Goal: Task Accomplishment & Management: Manage account settings

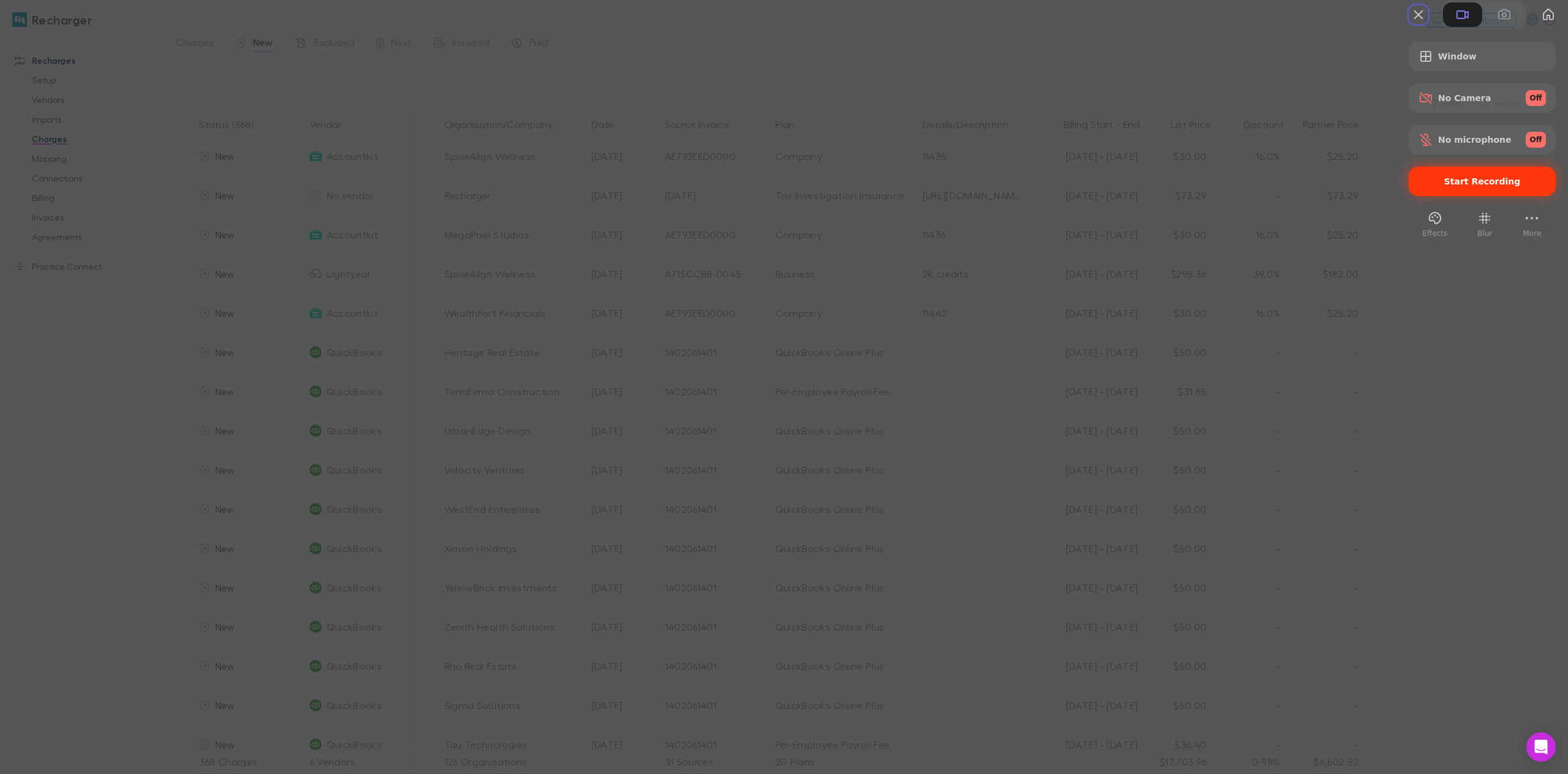
click at [1474, 186] on span "Start Recording" at bounding box center [1481, 182] width 77 height 10
click at [1497, 22] on span at bounding box center [1504, 14] width 14 height 14
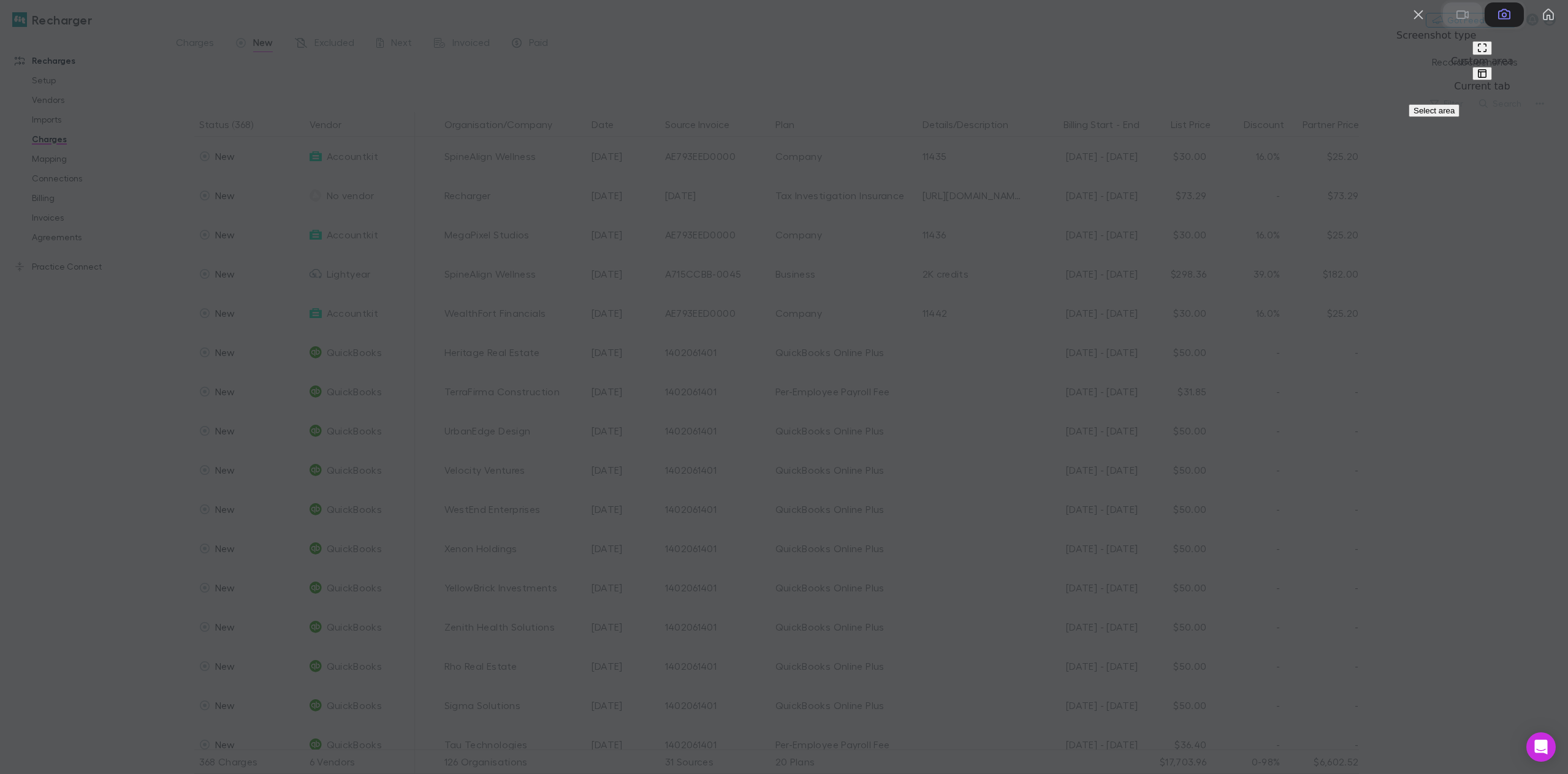
click at [1455, 22] on span at bounding box center [1462, 14] width 14 height 14
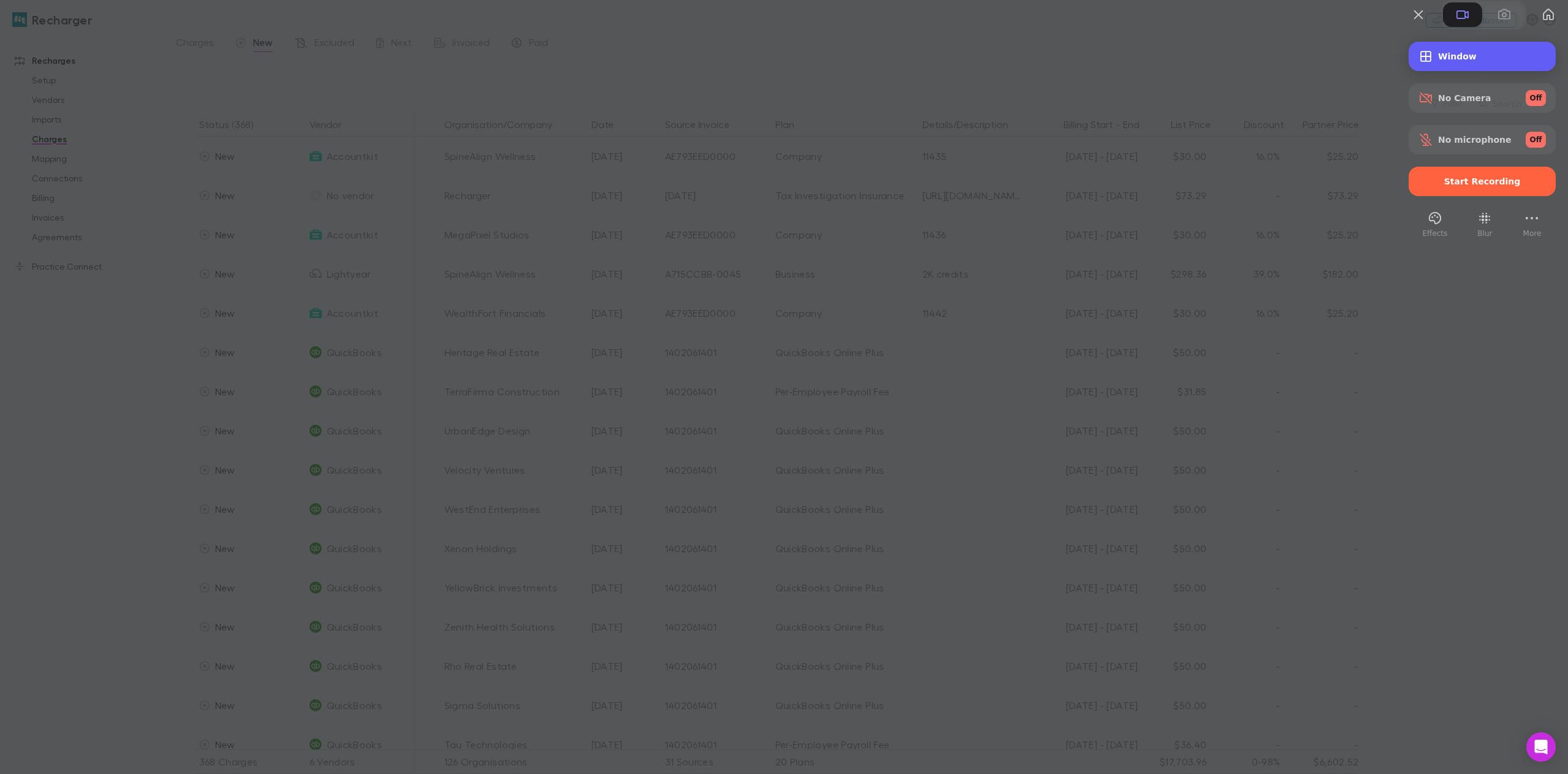
click at [1445, 61] on span "Window" at bounding box center [1491, 56] width 107 height 10
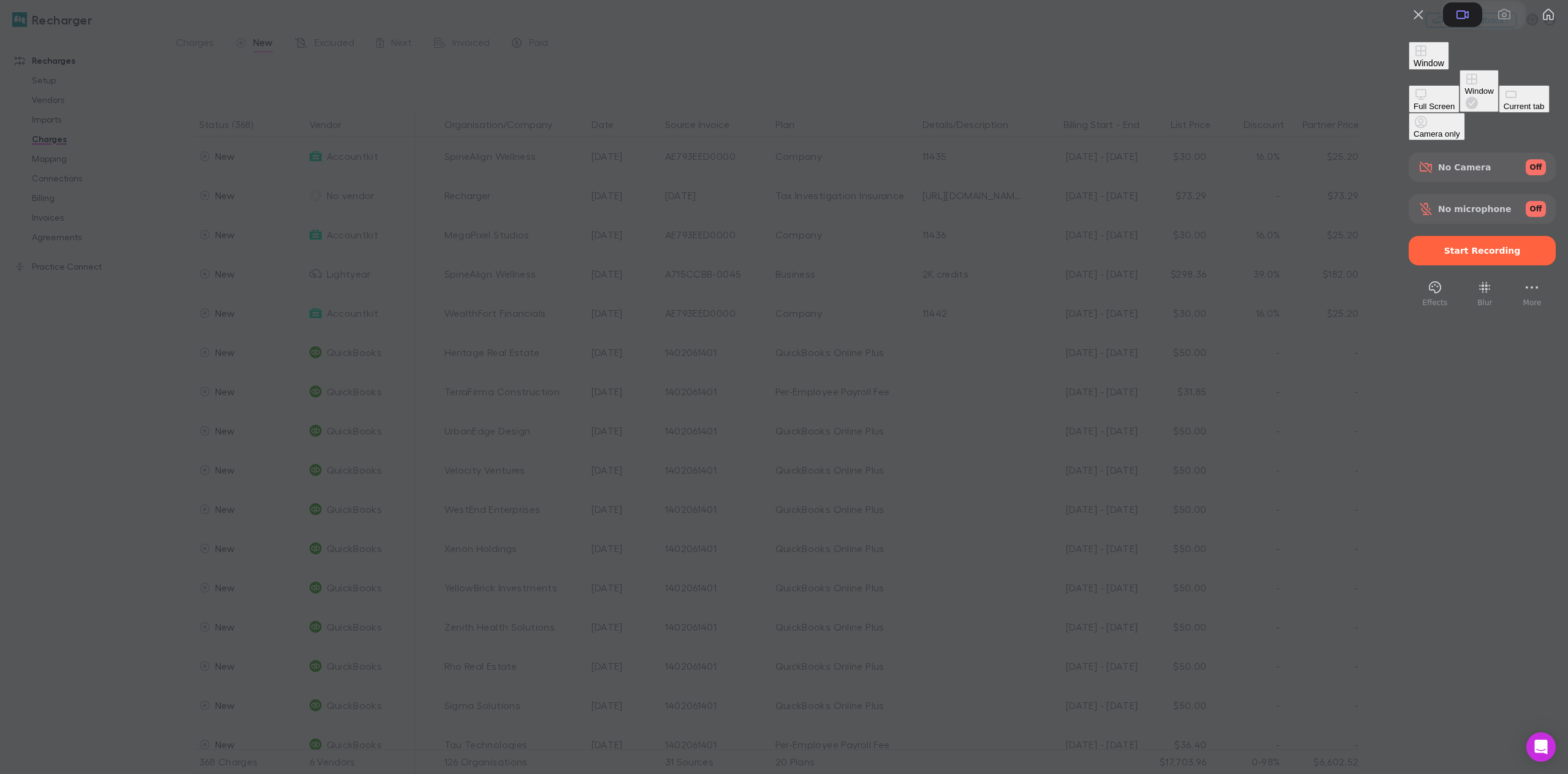
click at [1503, 111] on div "Current tab" at bounding box center [1523, 107] width 41 height 9
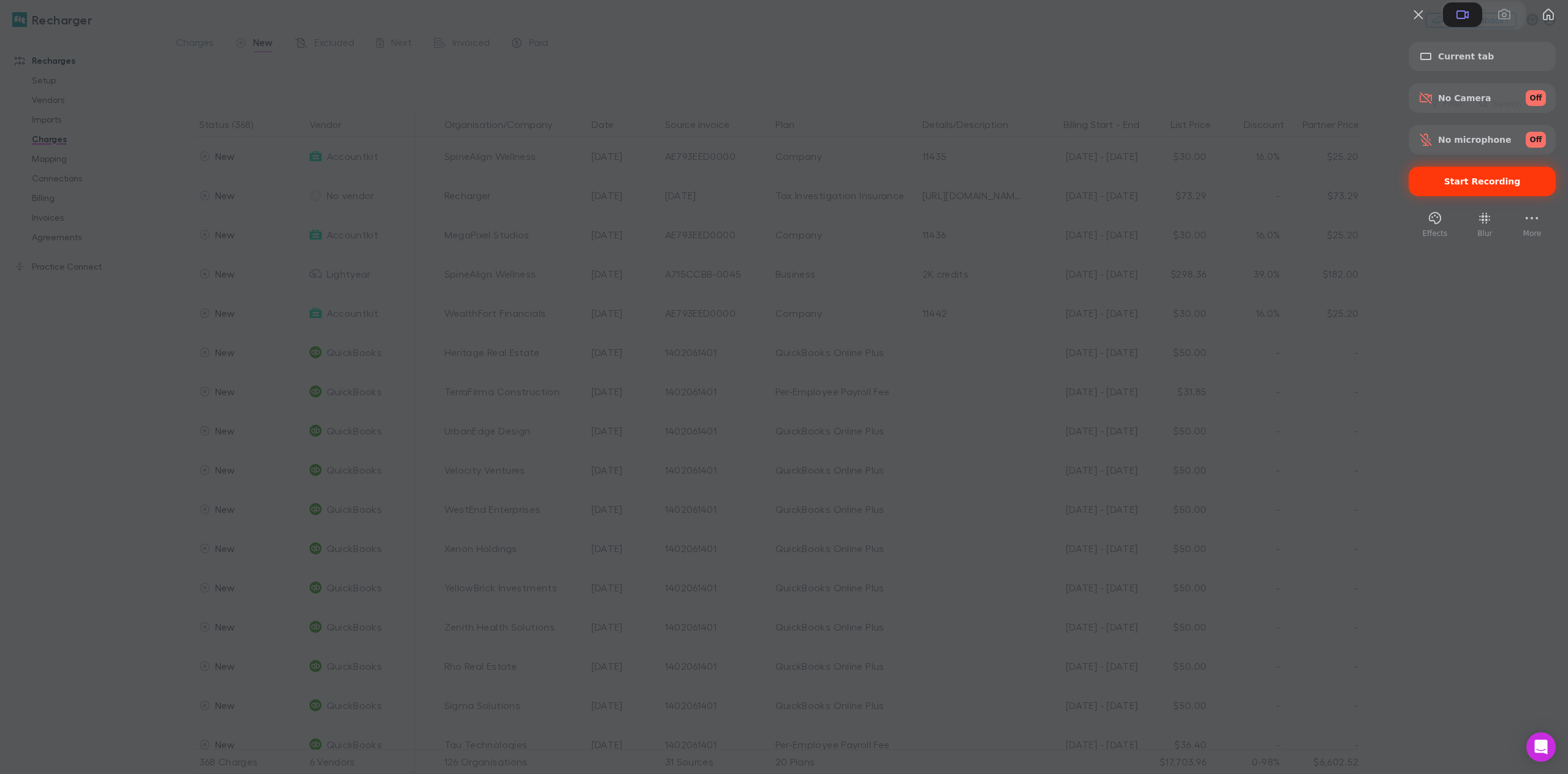
click at [1462, 186] on span "Start Recording" at bounding box center [1481, 182] width 77 height 10
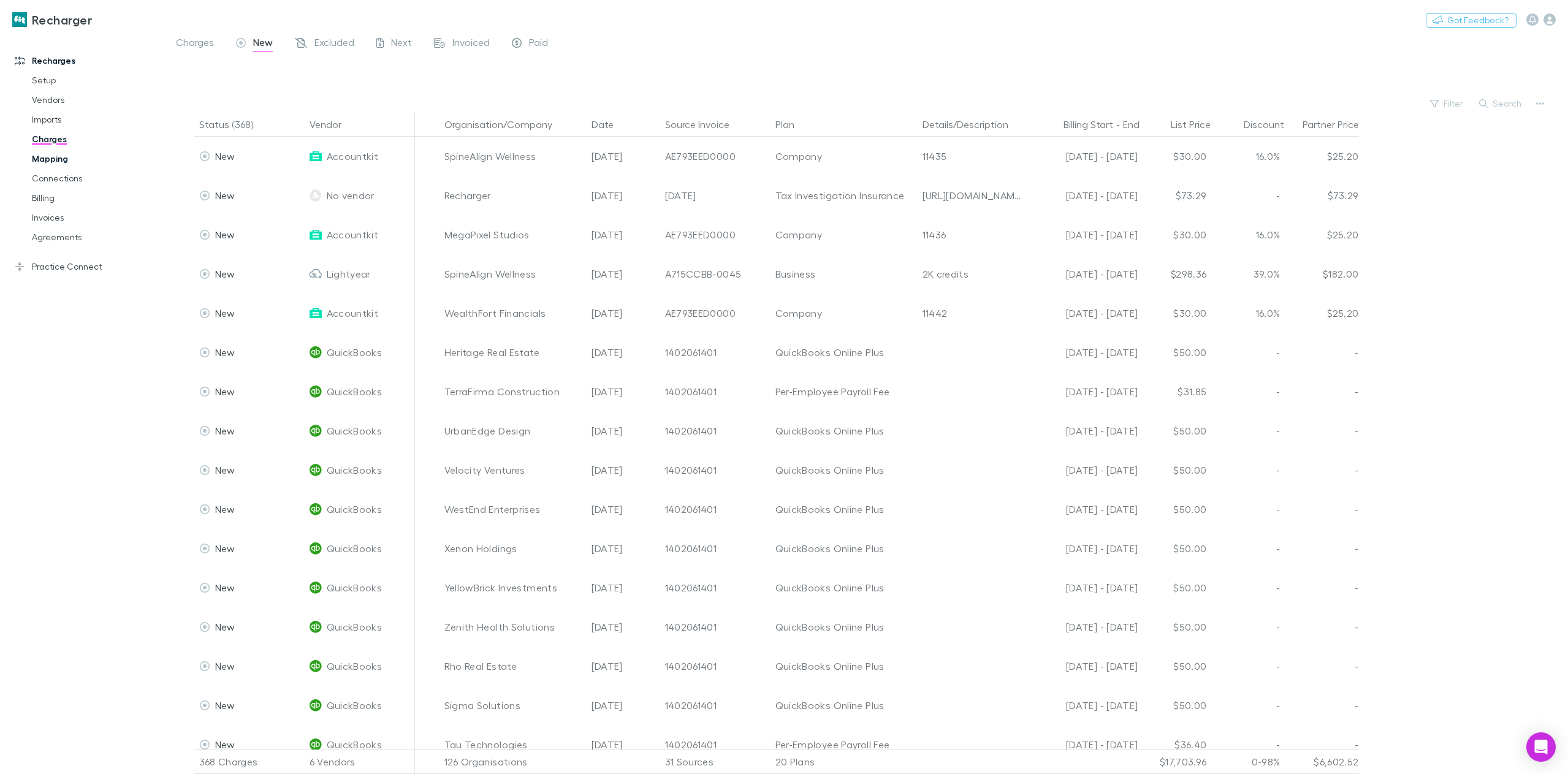
click at [53, 160] on link "Mapping" at bounding box center [96, 159] width 152 height 20
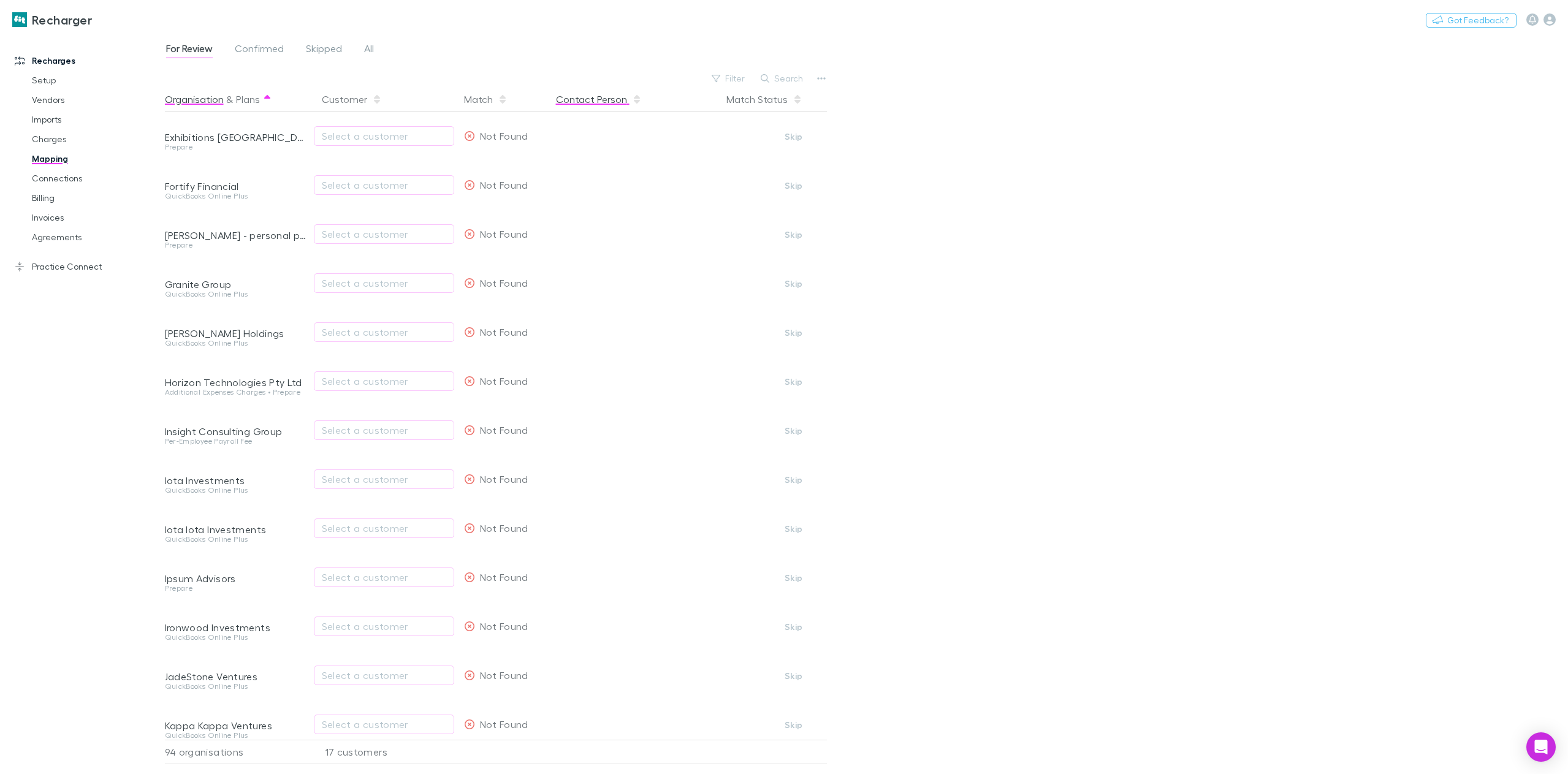
click at [588, 102] on button "Contact Person" at bounding box center [598, 98] width 86 height 24
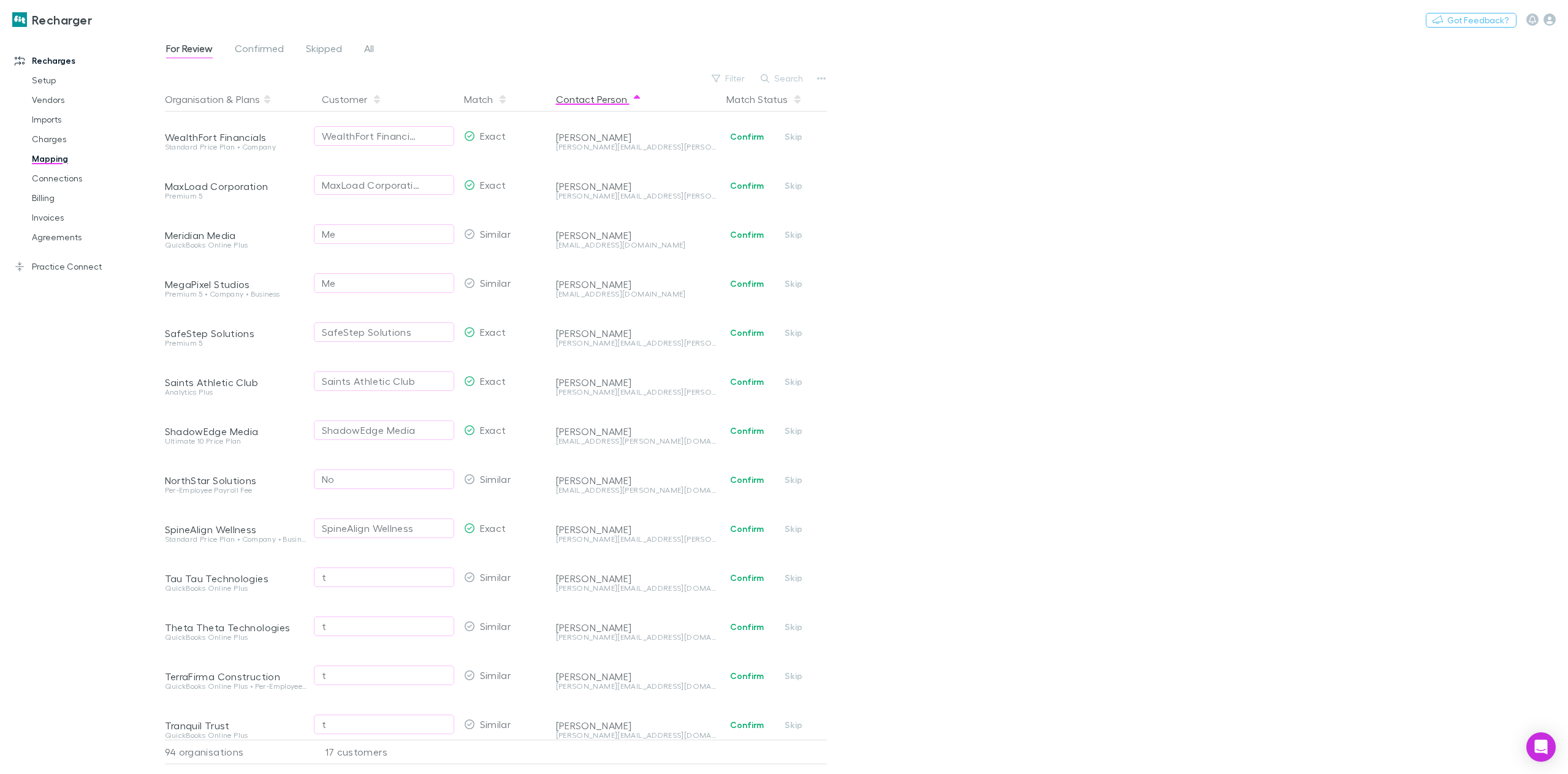
click at [588, 102] on button "Contact Person" at bounding box center [598, 98] width 86 height 24
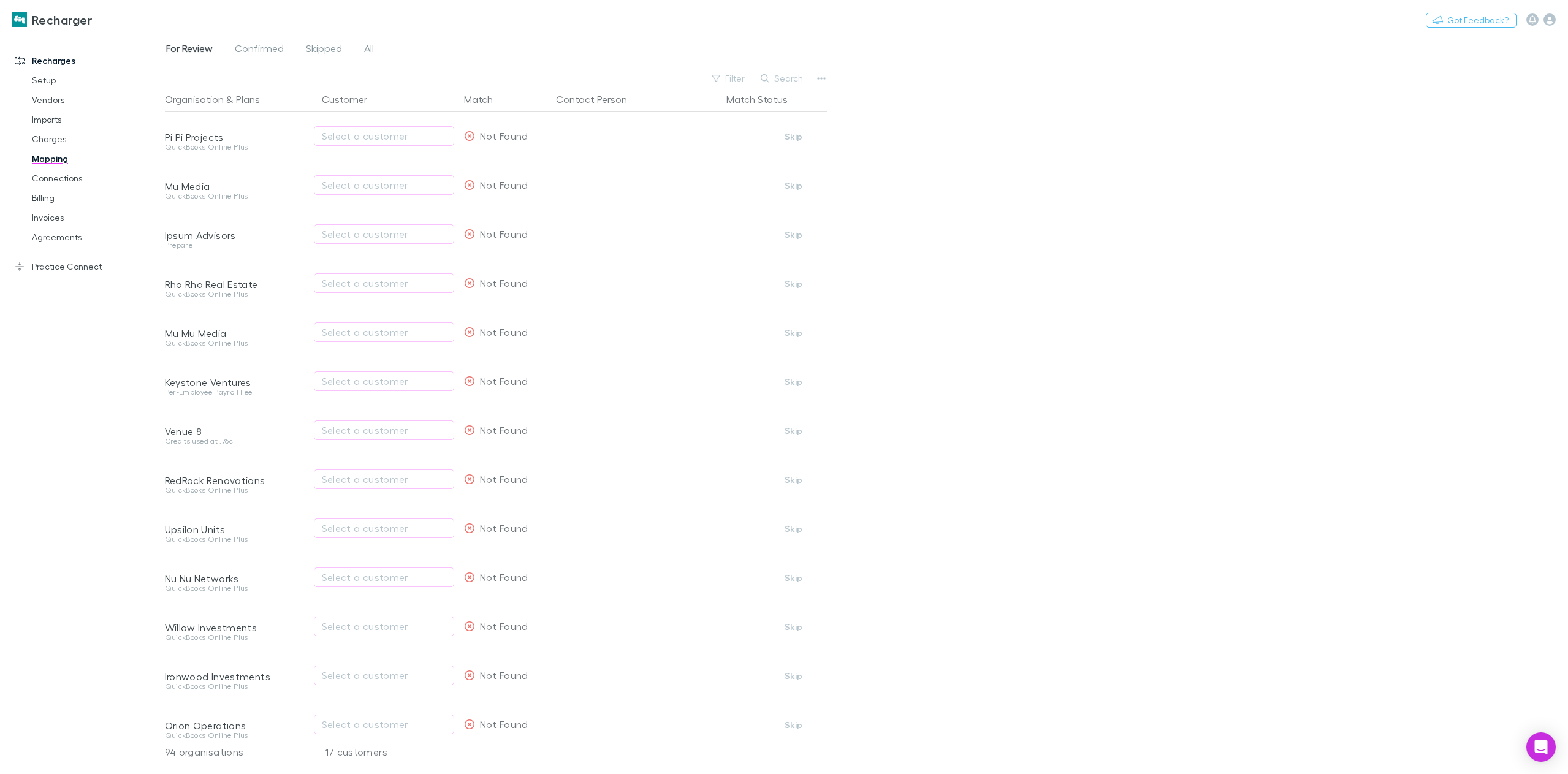
click at [56, 156] on link "Mapping" at bounding box center [96, 159] width 152 height 20
click at [253, 51] on span "Confirmed" at bounding box center [259, 51] width 49 height 16
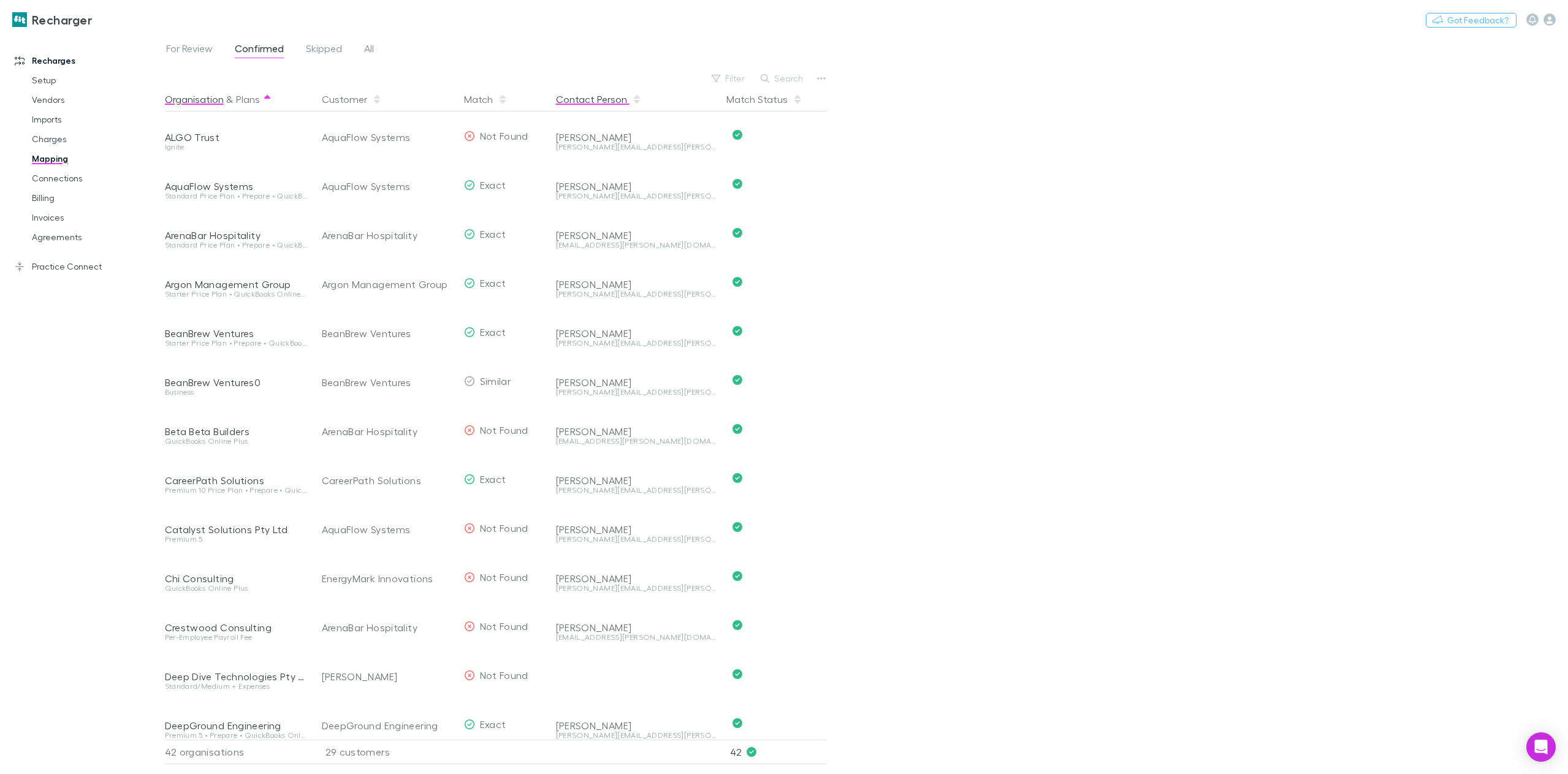
click at [590, 99] on button "Contact Person" at bounding box center [598, 98] width 86 height 24
click at [46, 138] on link "Charges" at bounding box center [96, 139] width 152 height 20
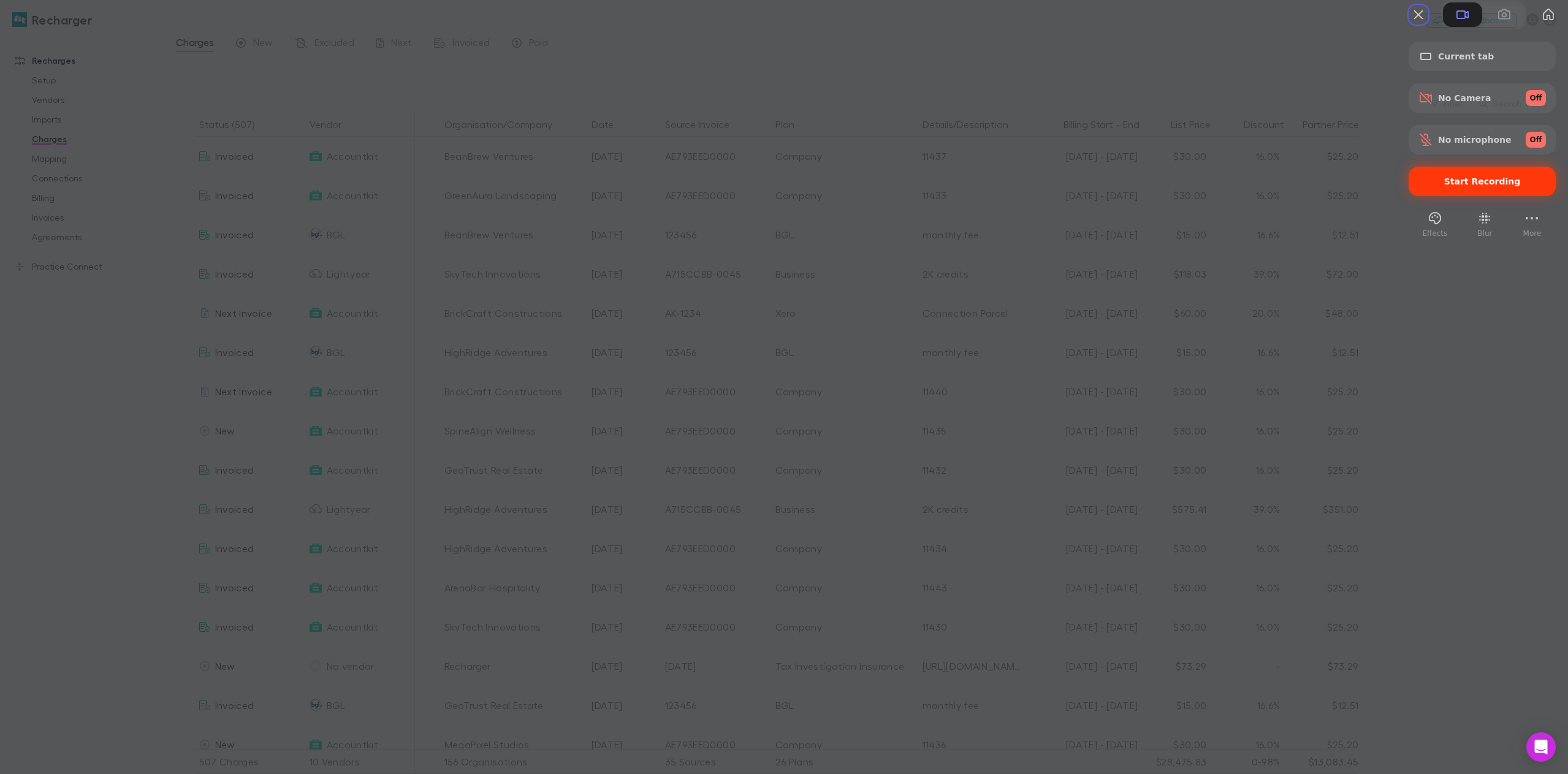
click at [1478, 186] on span "Start Recording" at bounding box center [1481, 182] width 77 height 10
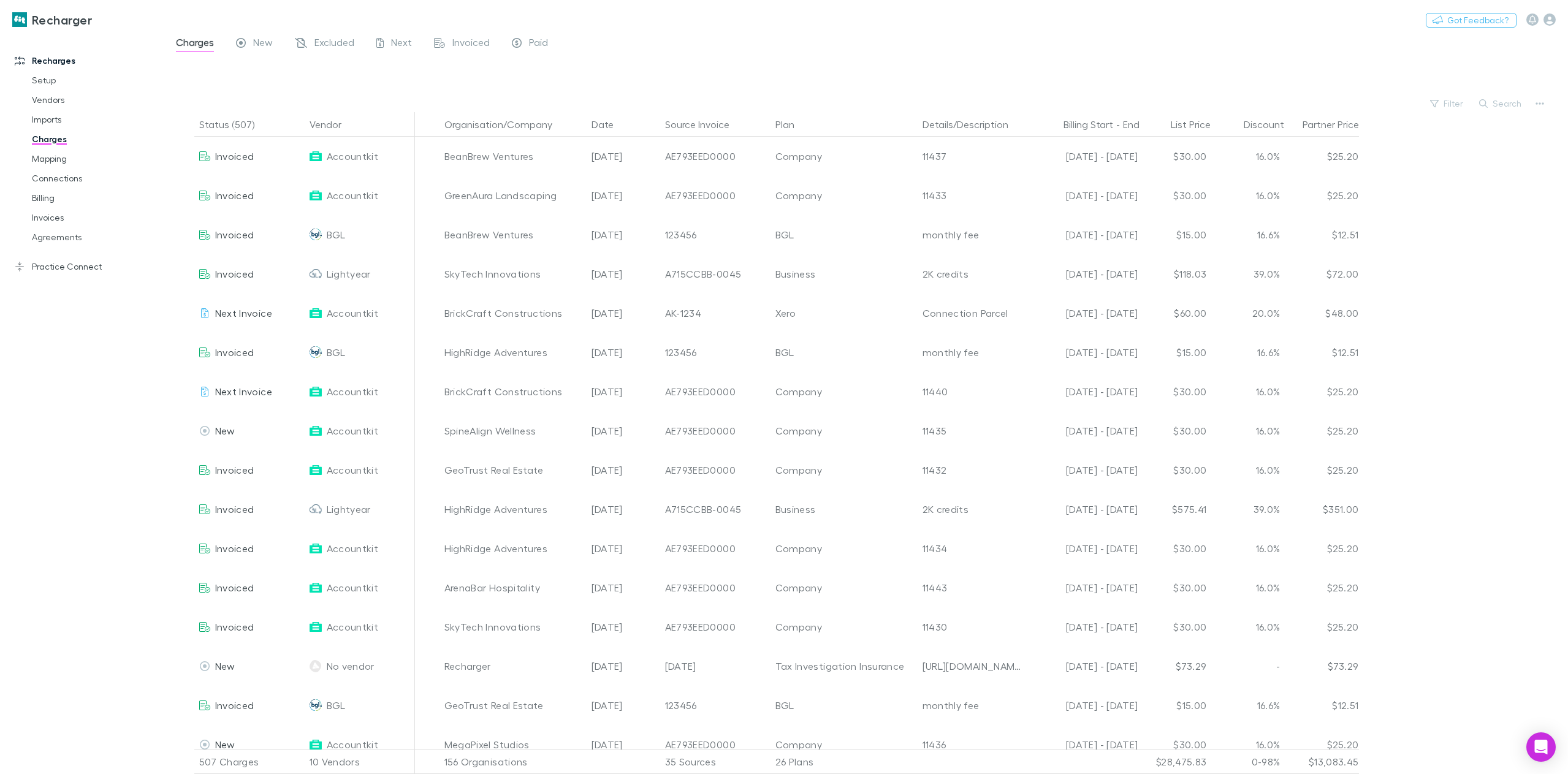
click at [59, 162] on link "Mapping" at bounding box center [96, 159] width 152 height 20
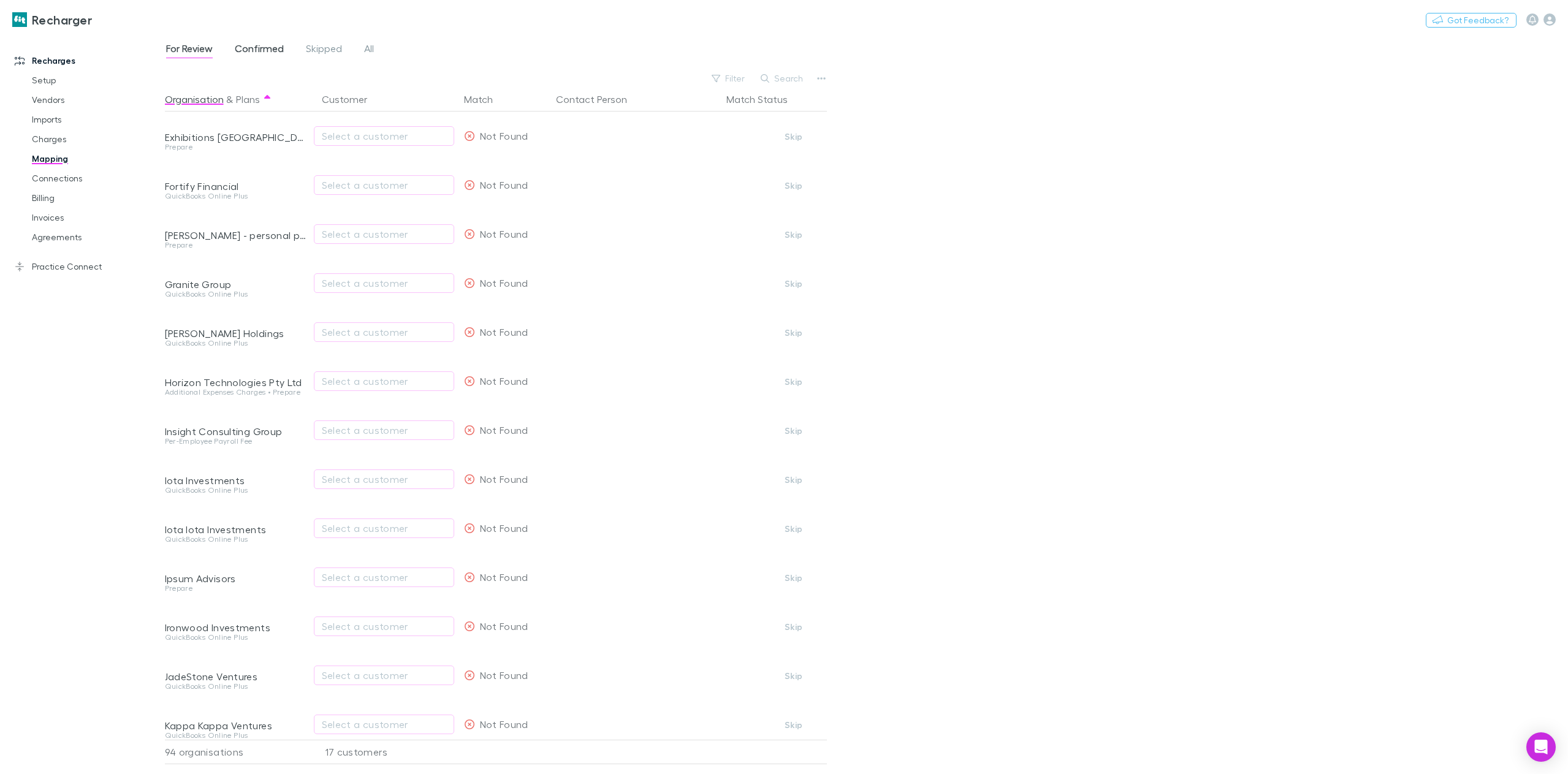
click at [256, 52] on span "Confirmed" at bounding box center [259, 51] width 49 height 16
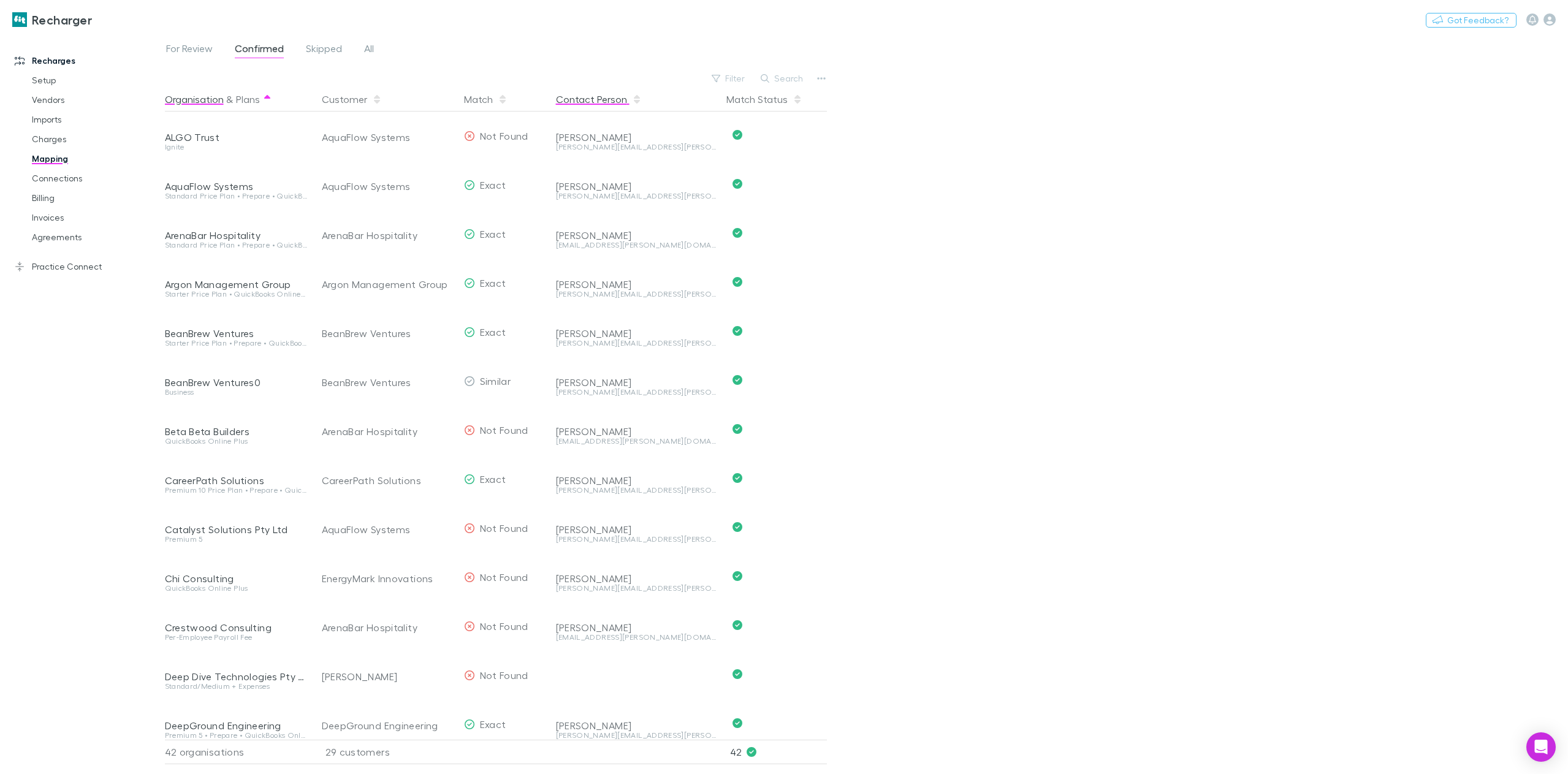
click at [589, 102] on button "Contact Person" at bounding box center [598, 98] width 86 height 24
click at [1550, 751] on div "Open Intercom Messenger" at bounding box center [1541, 748] width 32 height 33
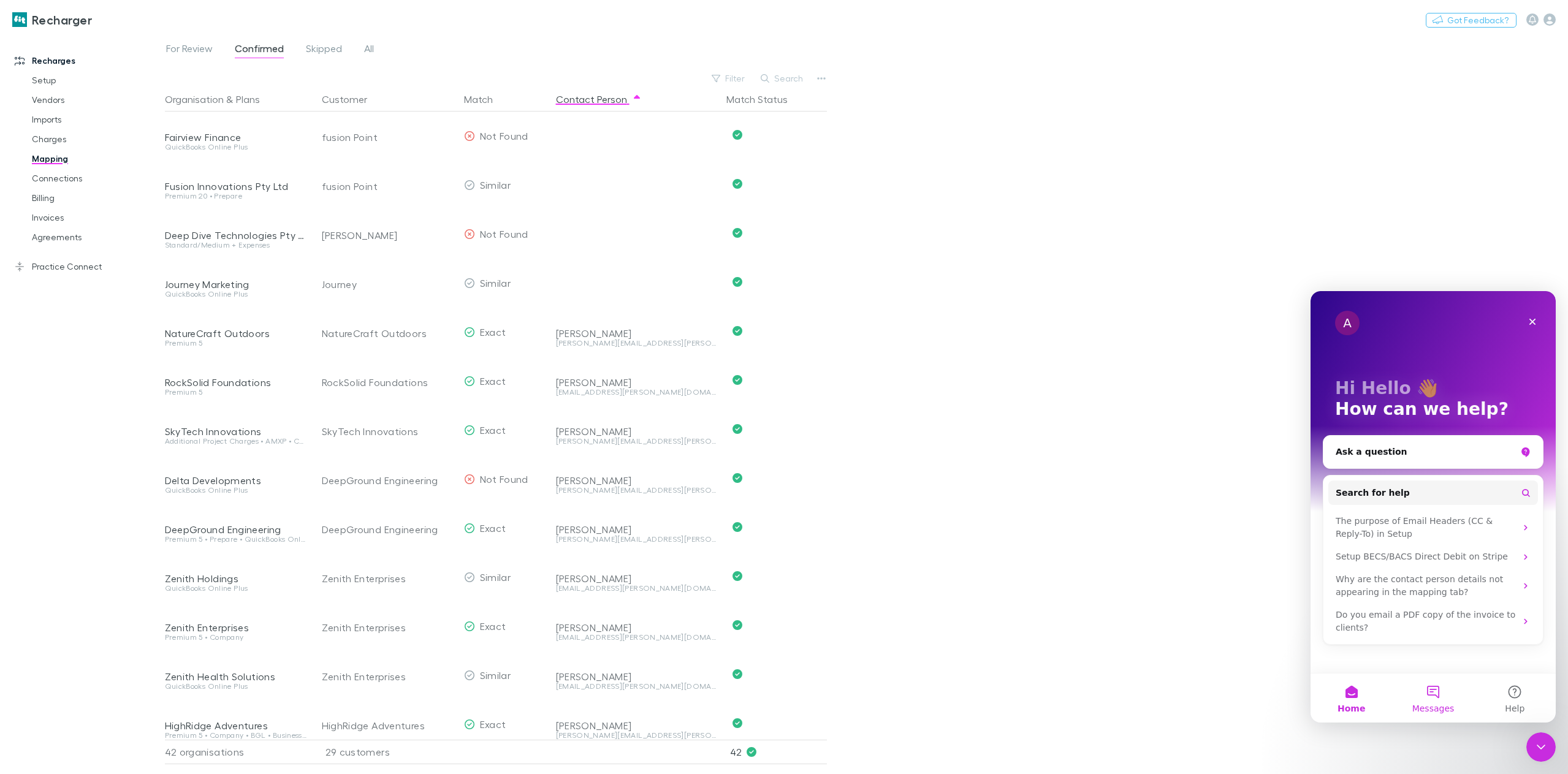
click at [1440, 704] on span "Messages" at bounding box center [1433, 709] width 42 height 9
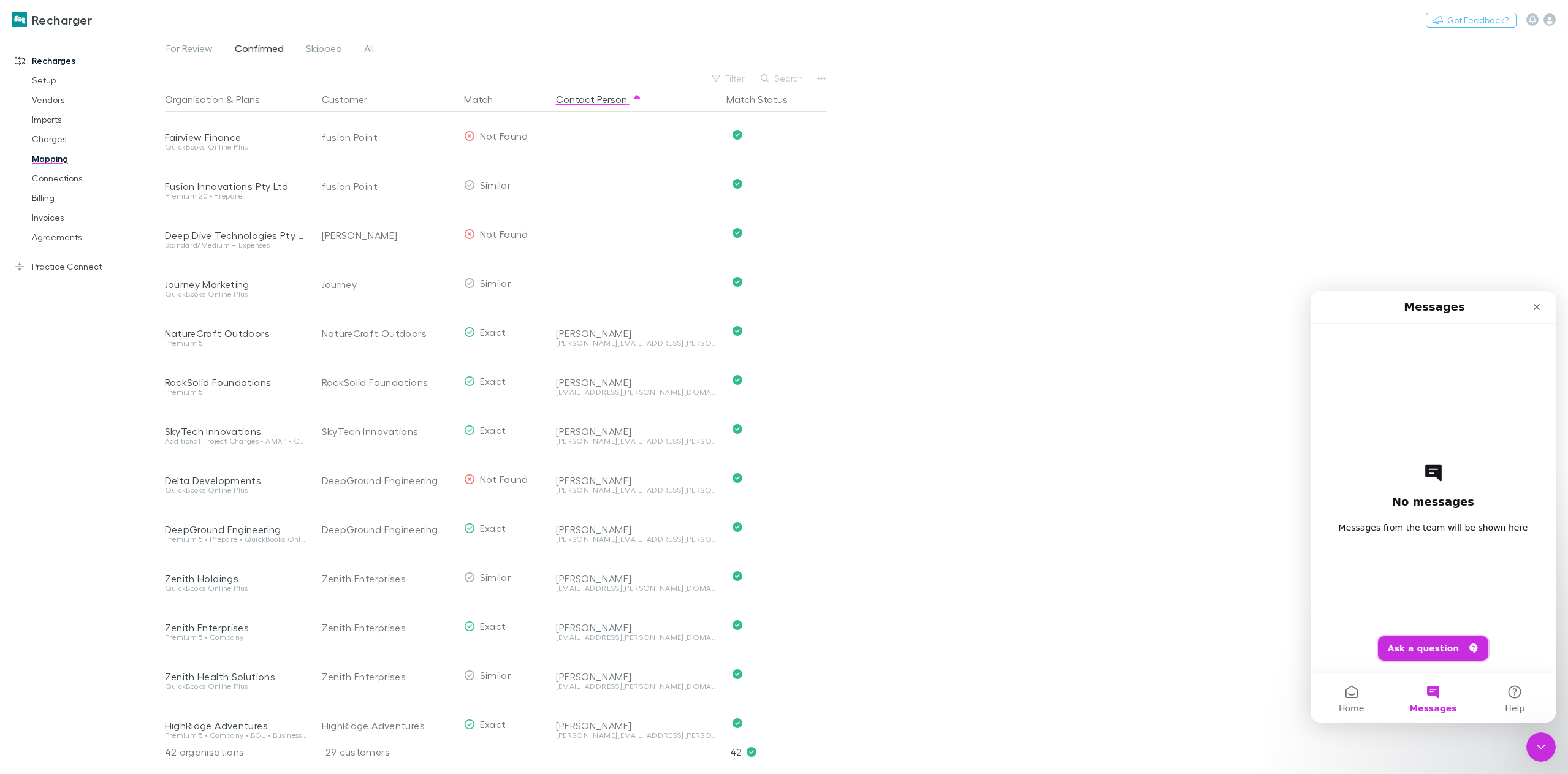
click at [1452, 648] on button "Ask a question" at bounding box center [1433, 648] width 111 height 24
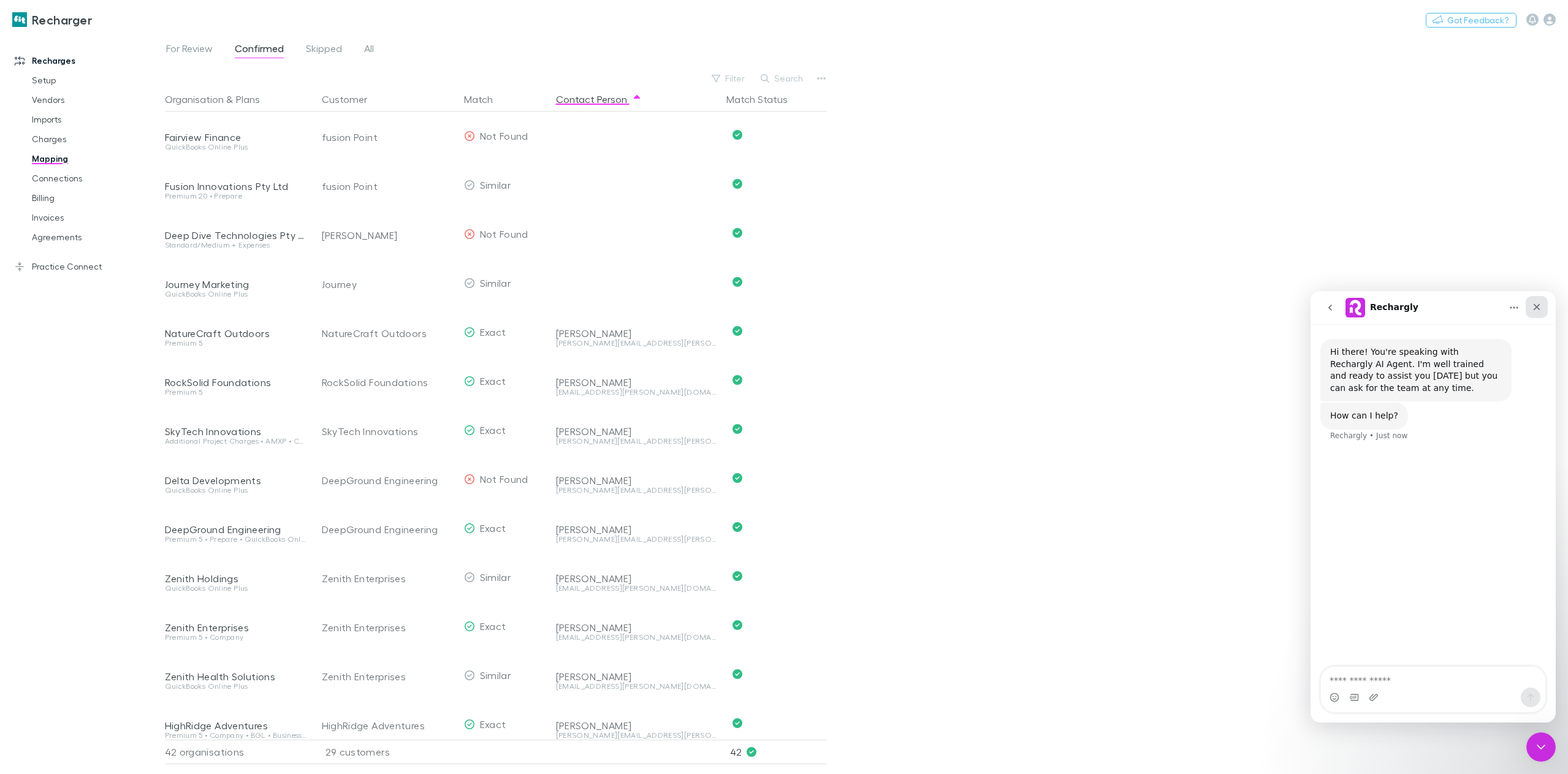
click at [1537, 314] on div "Close" at bounding box center [1536, 307] width 22 height 22
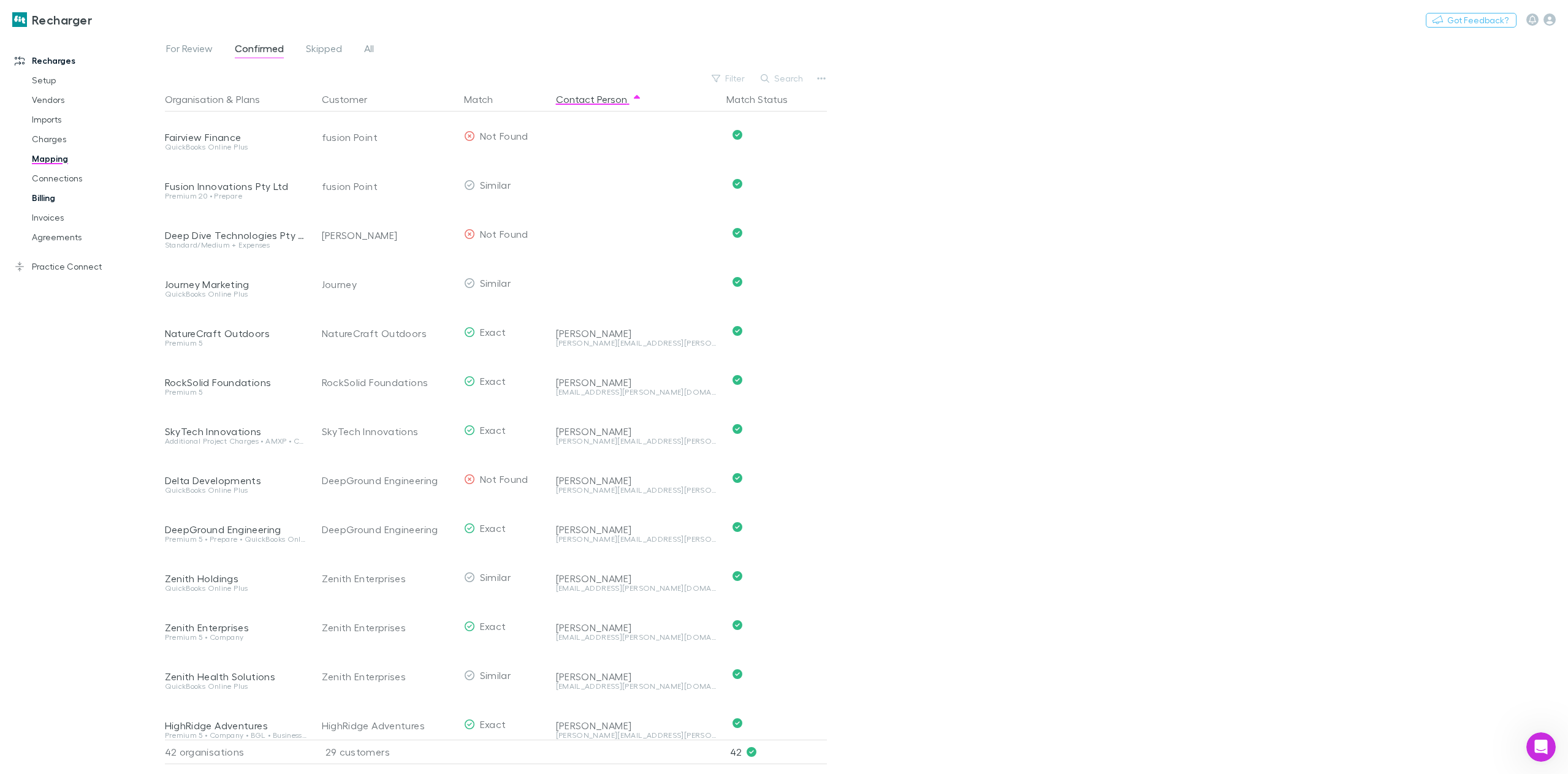
click at [69, 195] on link "Billing" at bounding box center [96, 198] width 152 height 20
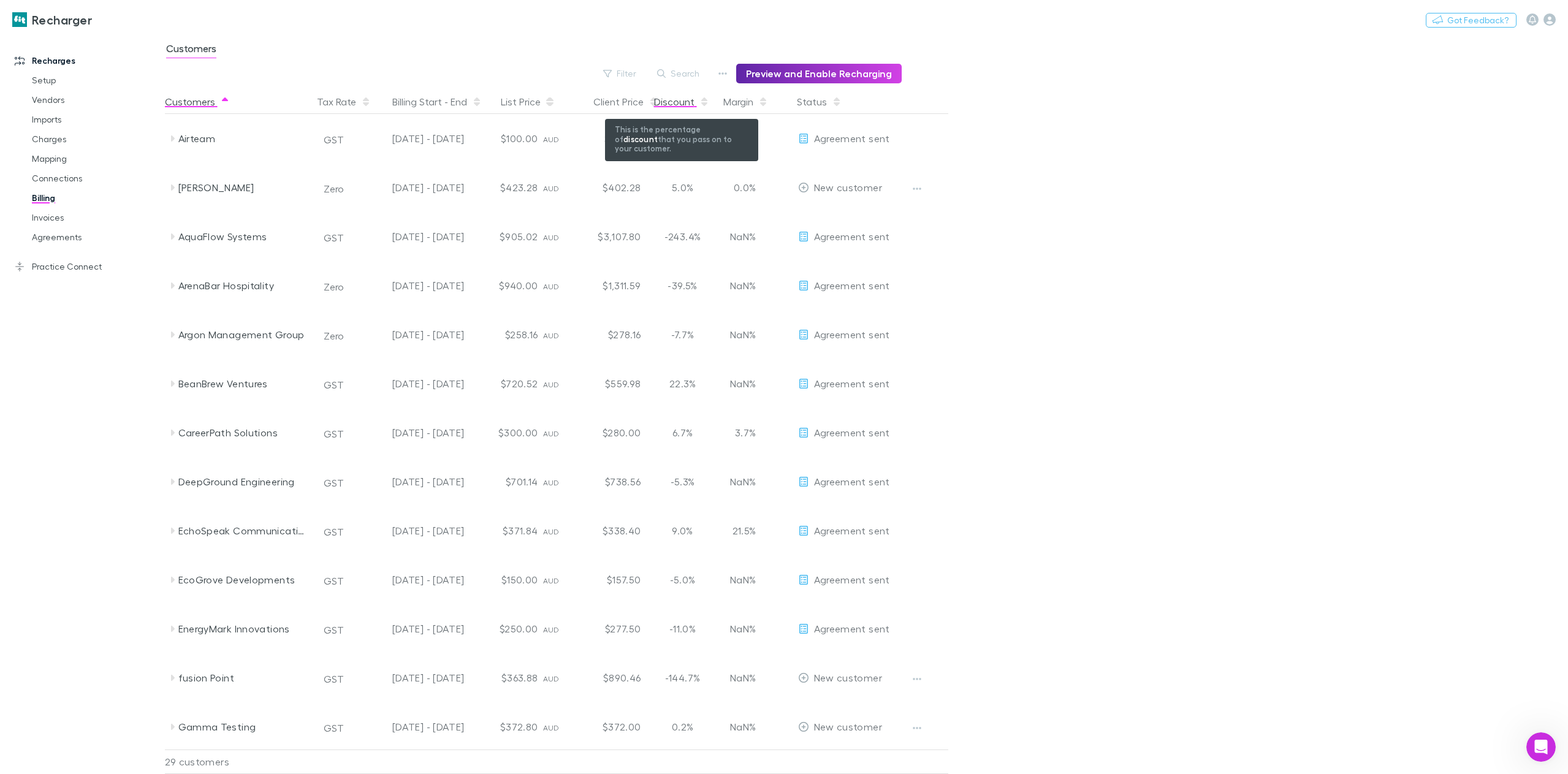
click at [696, 103] on div "Discount" at bounding box center [681, 101] width 55 height 24
click at [700, 103] on span "button" at bounding box center [704, 101] width 10 height 10
click at [727, 74] on icon "button" at bounding box center [723, 73] width 9 height 10
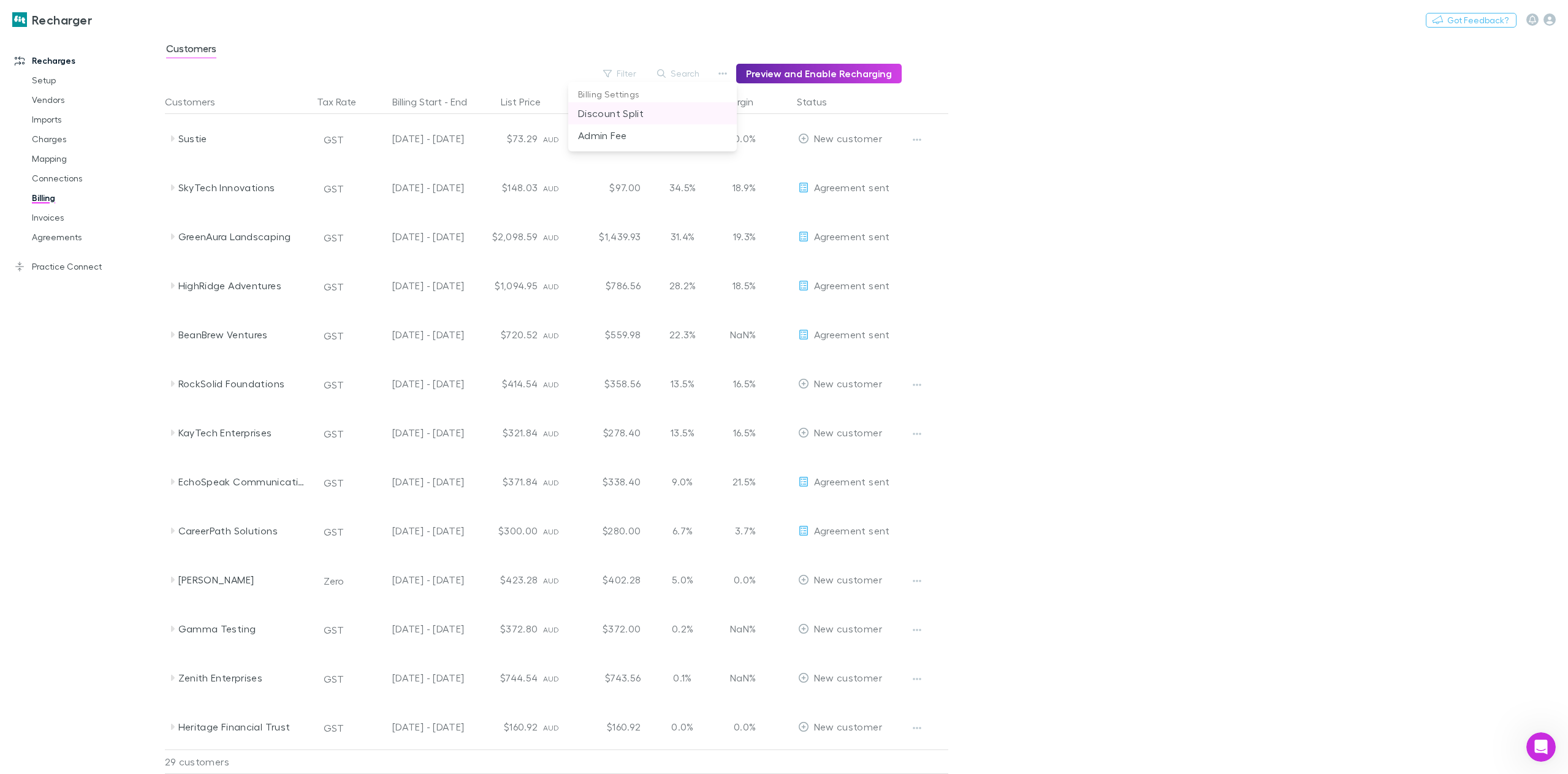
click at [636, 119] on p "Discount Split" at bounding box center [652, 113] width 149 height 14
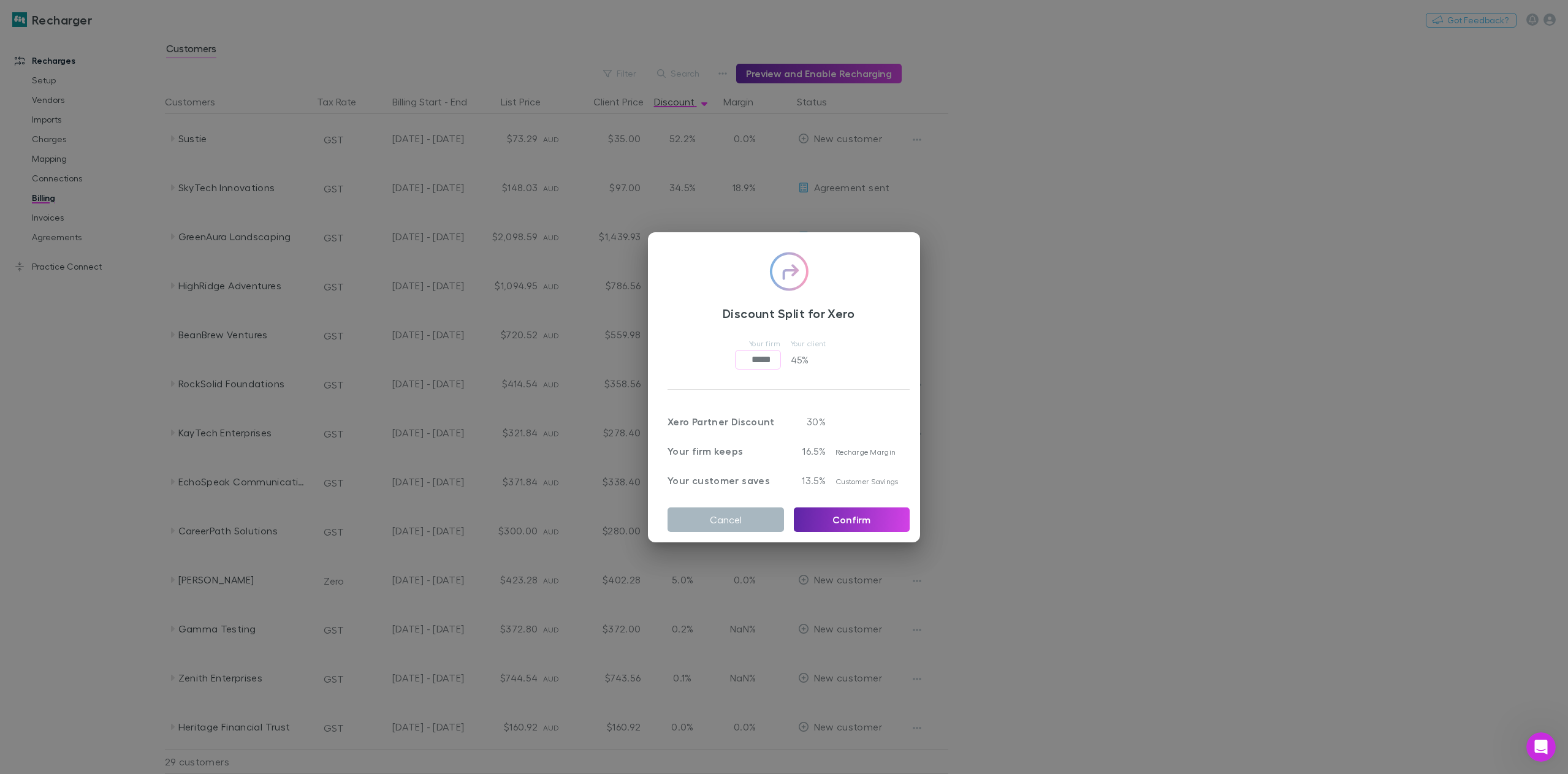
click at [728, 513] on button "Cancel" at bounding box center [725, 519] width 116 height 24
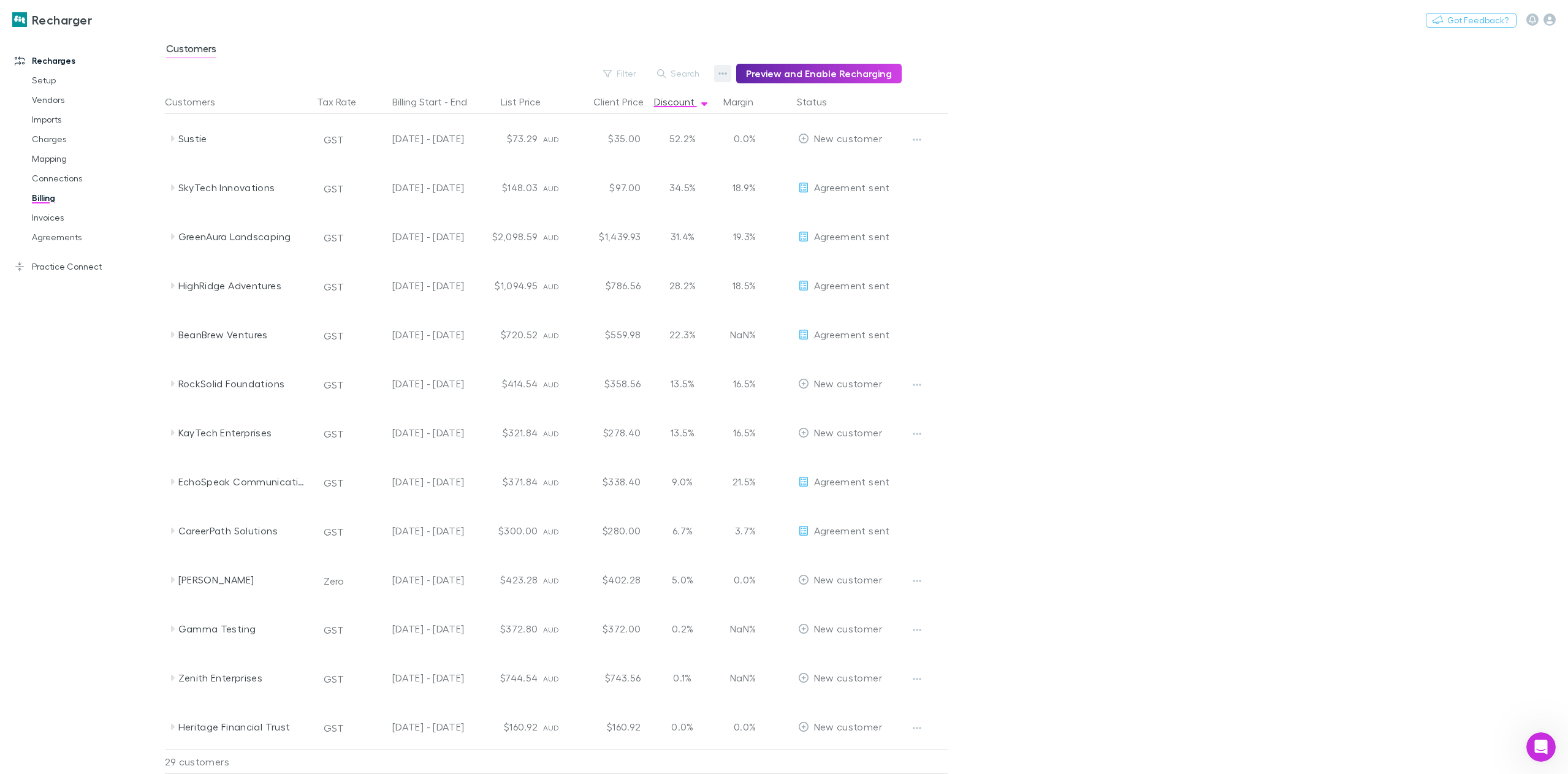
click at [727, 73] on icon "button" at bounding box center [723, 73] width 9 height 3
click at [656, 135] on p "Admin Fee" at bounding box center [652, 135] width 149 height 14
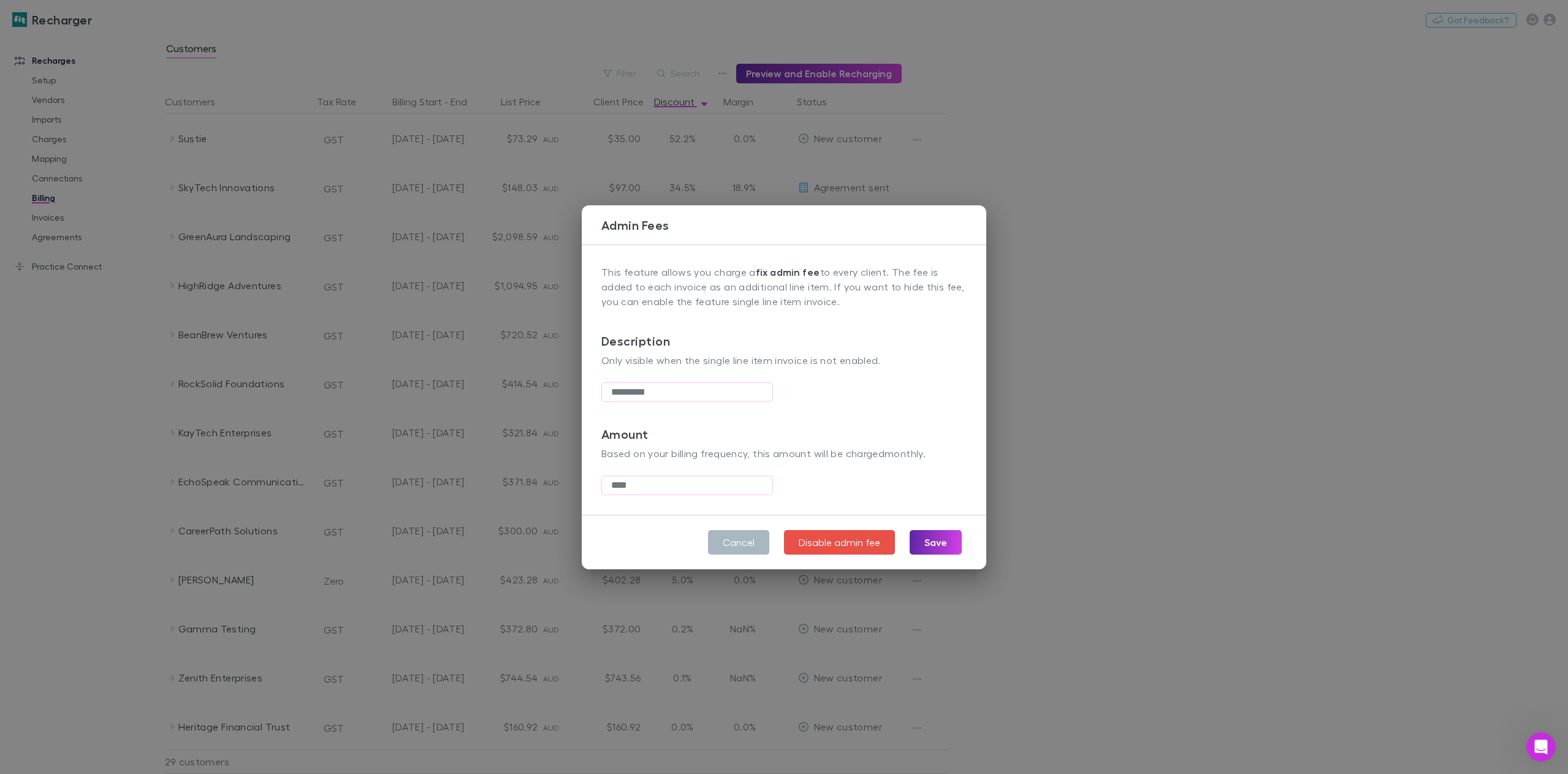
click at [736, 536] on button "Cancel" at bounding box center [738, 542] width 61 height 24
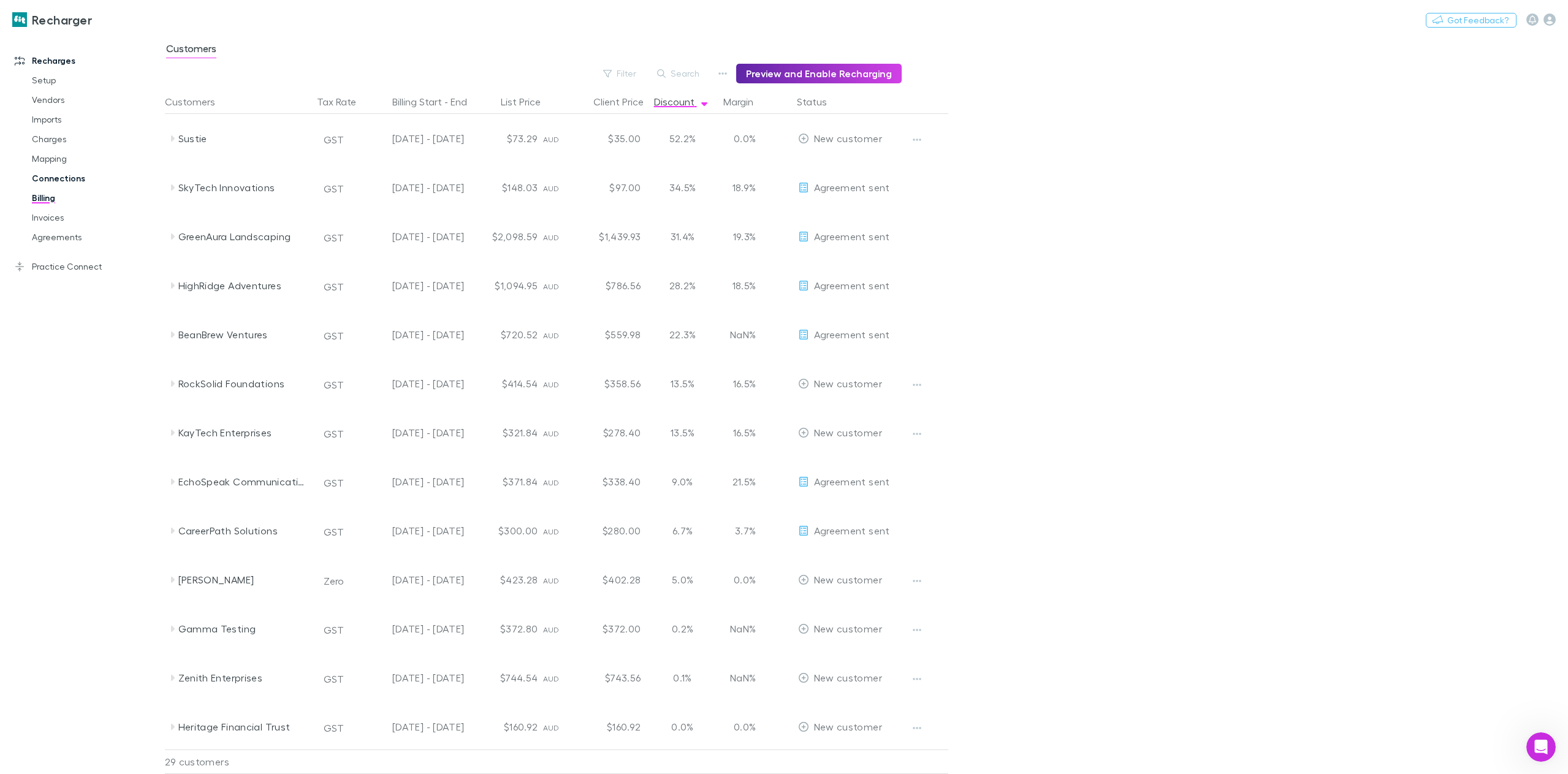
click at [54, 182] on link "Connections" at bounding box center [96, 179] width 152 height 20
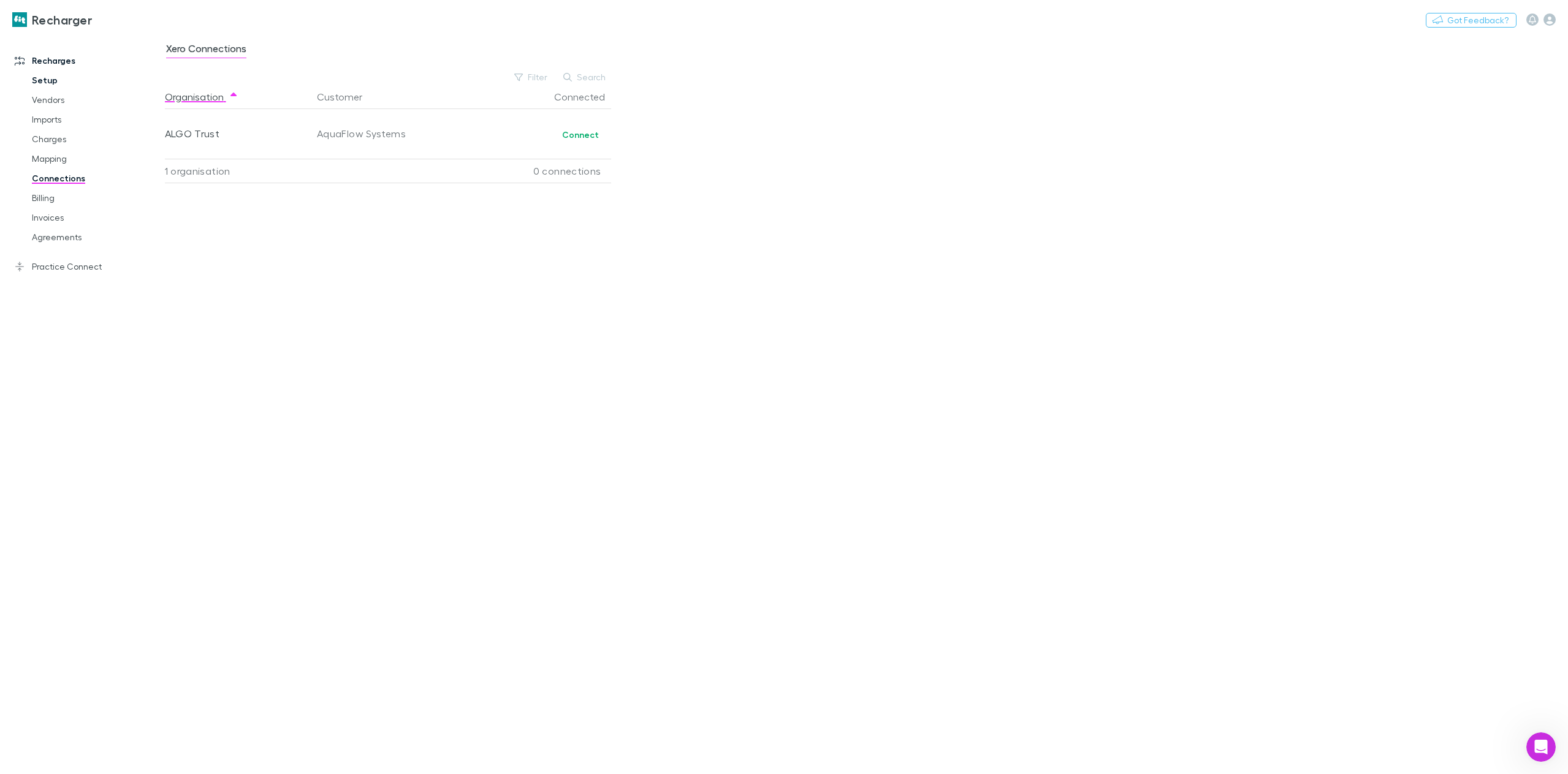
click at [45, 79] on link "Setup" at bounding box center [96, 80] width 152 height 20
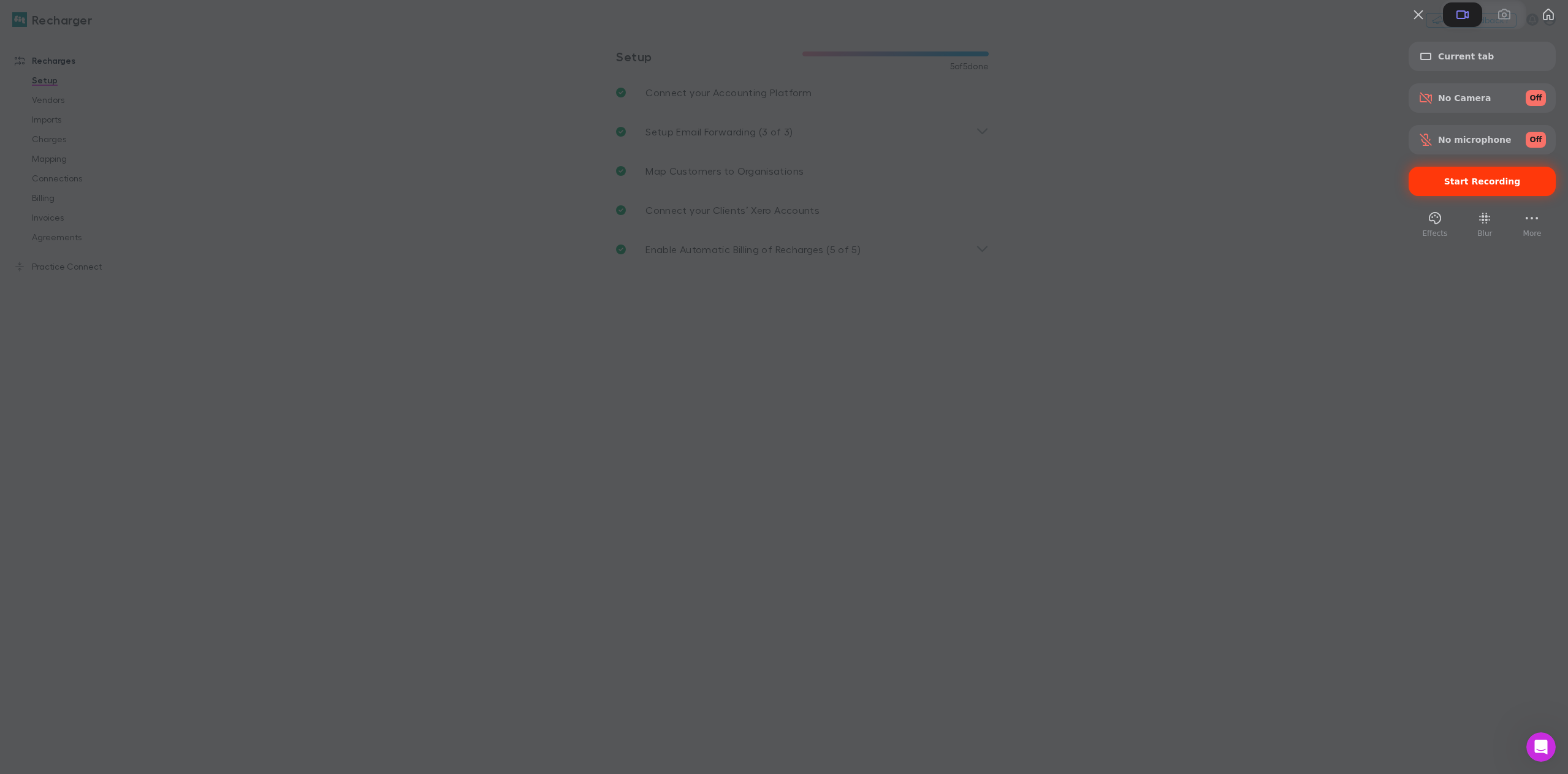
click at [1457, 186] on span "Start Recording" at bounding box center [1481, 182] width 77 height 10
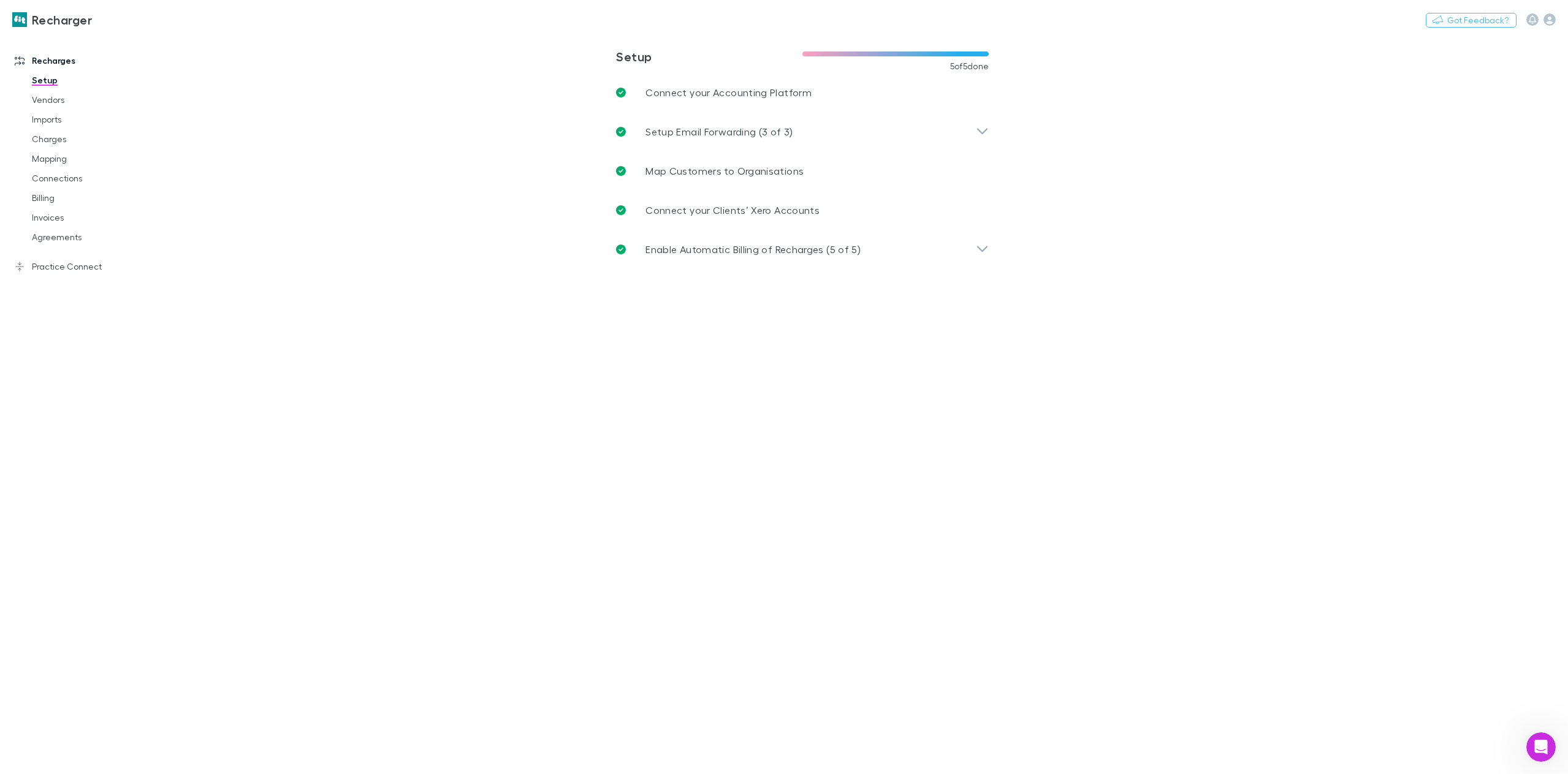
click at [48, 200] on link "Billing" at bounding box center [96, 198] width 152 height 20
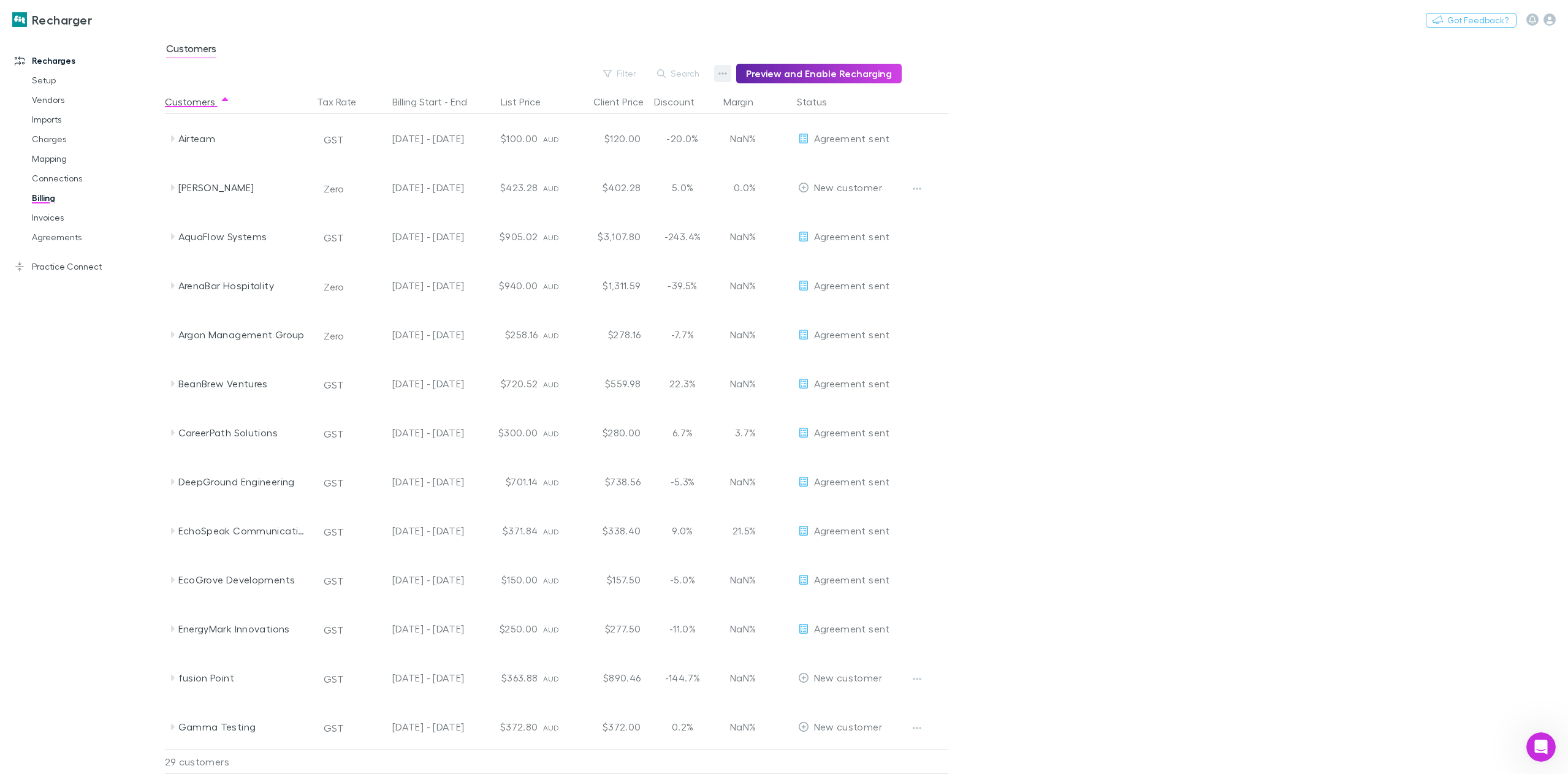
click at [727, 78] on icon "button" at bounding box center [723, 73] width 9 height 10
click at [629, 116] on p "Discount Split" at bounding box center [652, 113] width 149 height 14
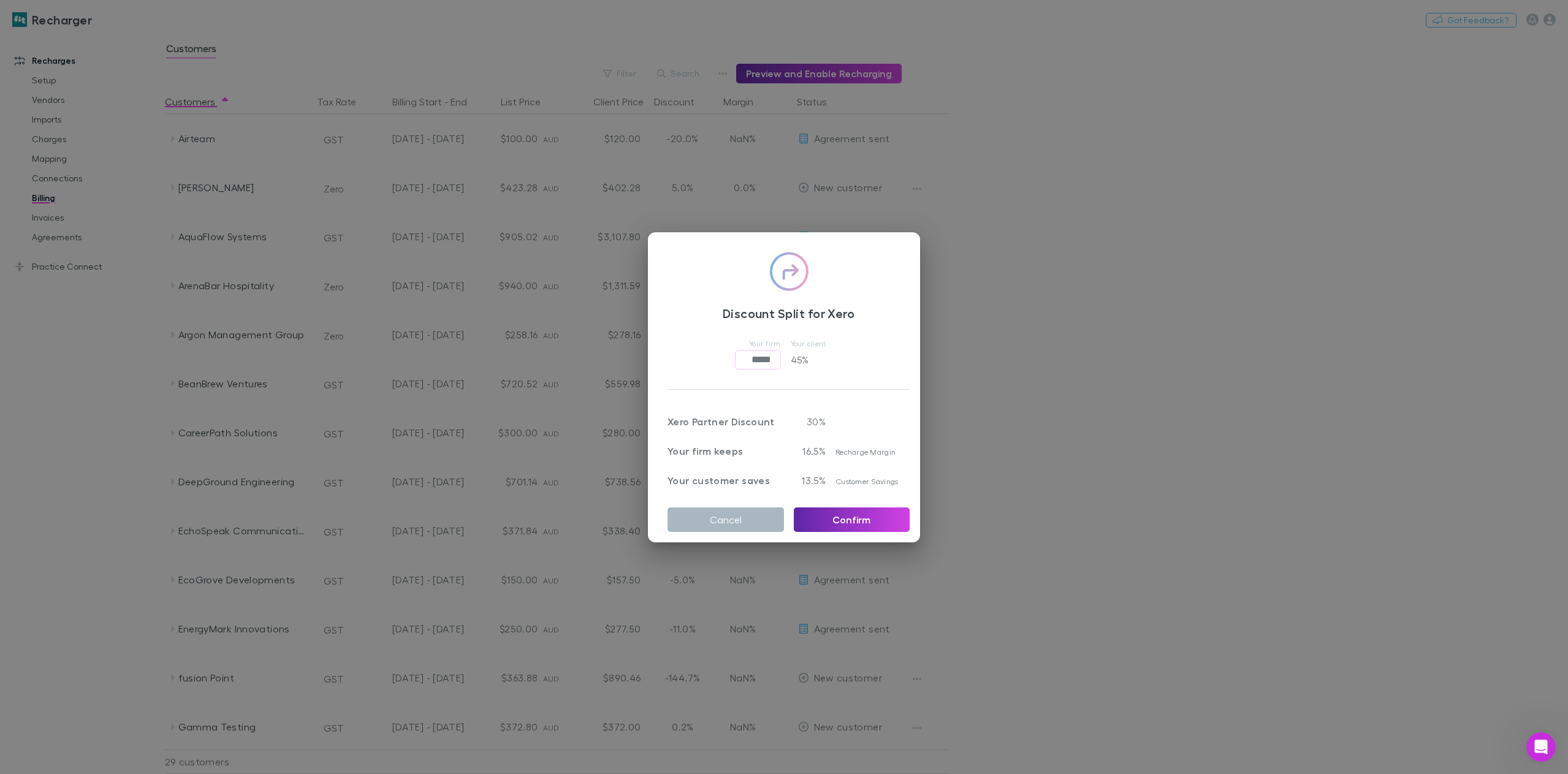
click at [742, 511] on button "Cancel" at bounding box center [725, 519] width 116 height 24
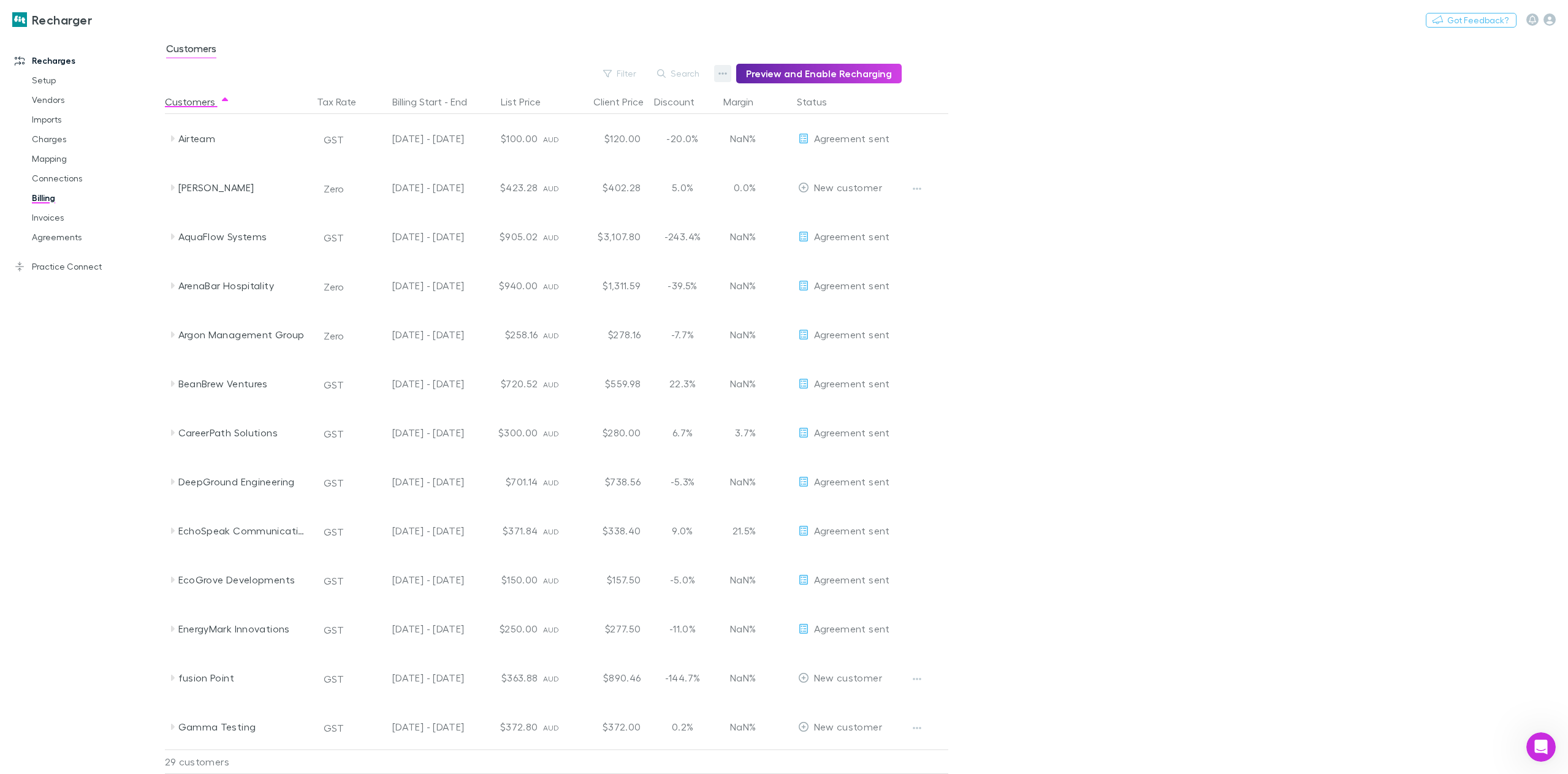
click at [727, 73] on icon "button" at bounding box center [723, 73] width 9 height 3
click at [626, 138] on p "Admin Fee" at bounding box center [652, 135] width 149 height 14
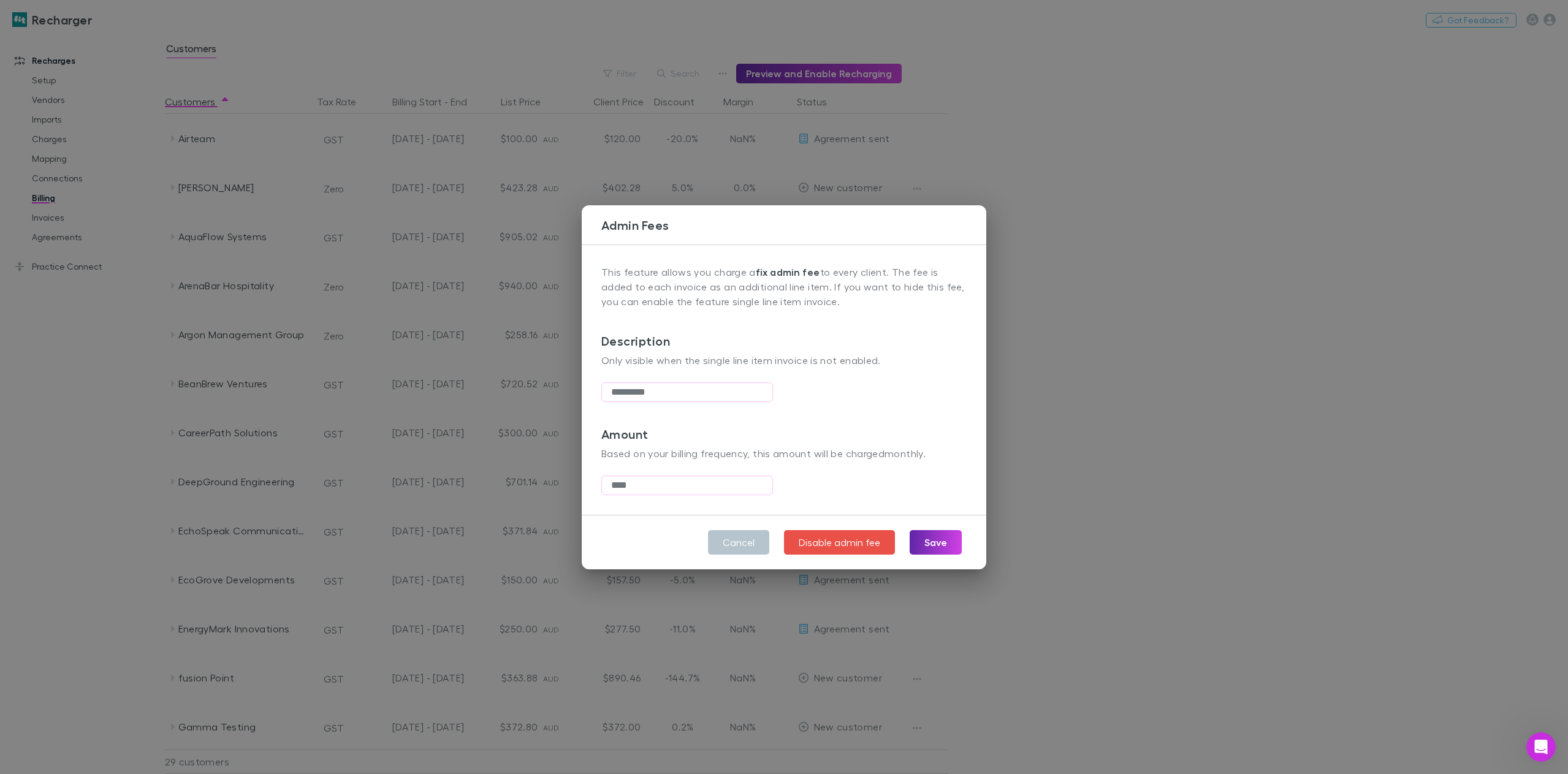
click at [1081, 496] on div "Admin Fees This feature allows you charge a fix admin fee to every client. The …" at bounding box center [784, 387] width 1568 height 774
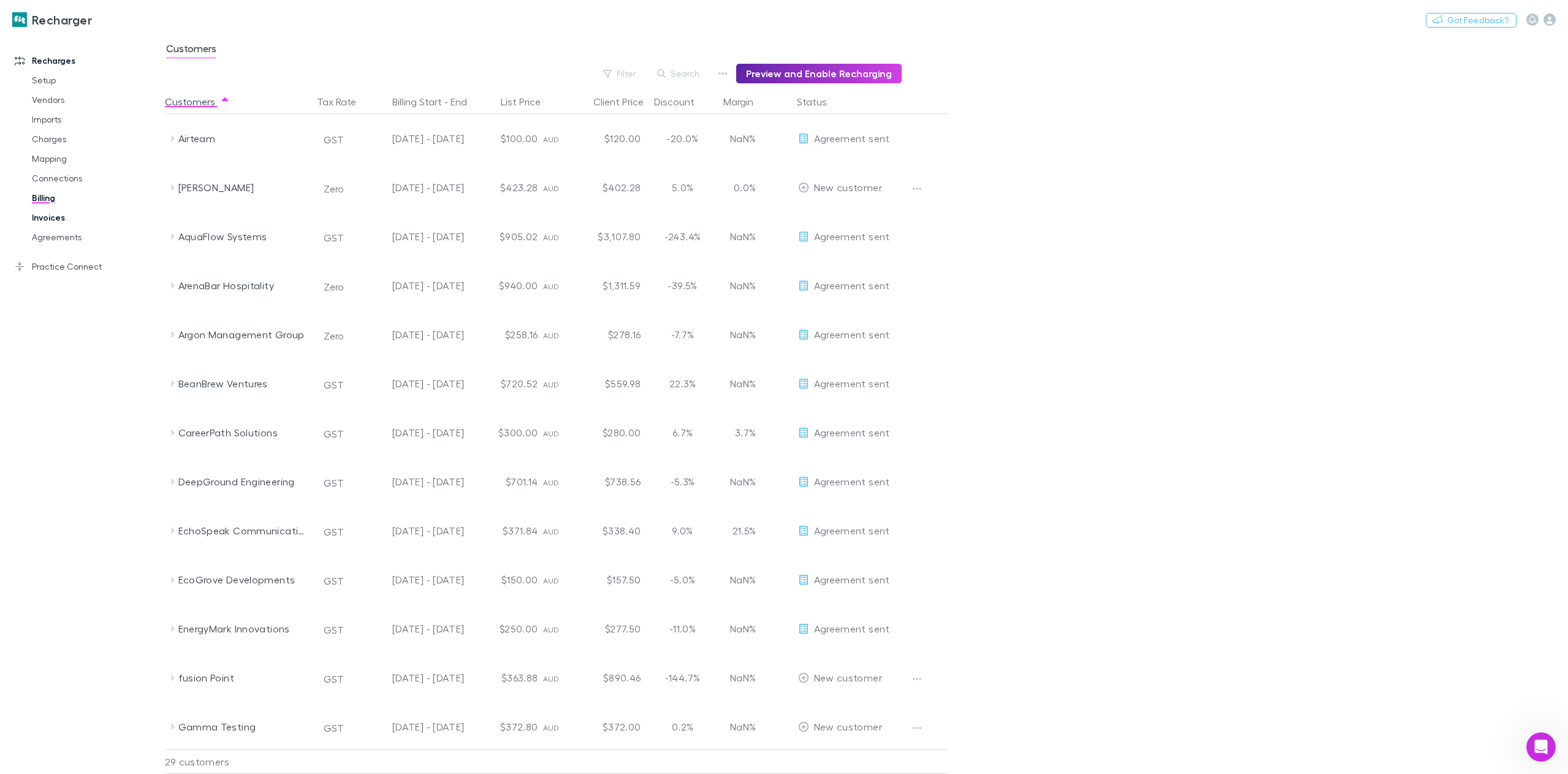
click at [45, 215] on link "Invoices" at bounding box center [96, 218] width 152 height 20
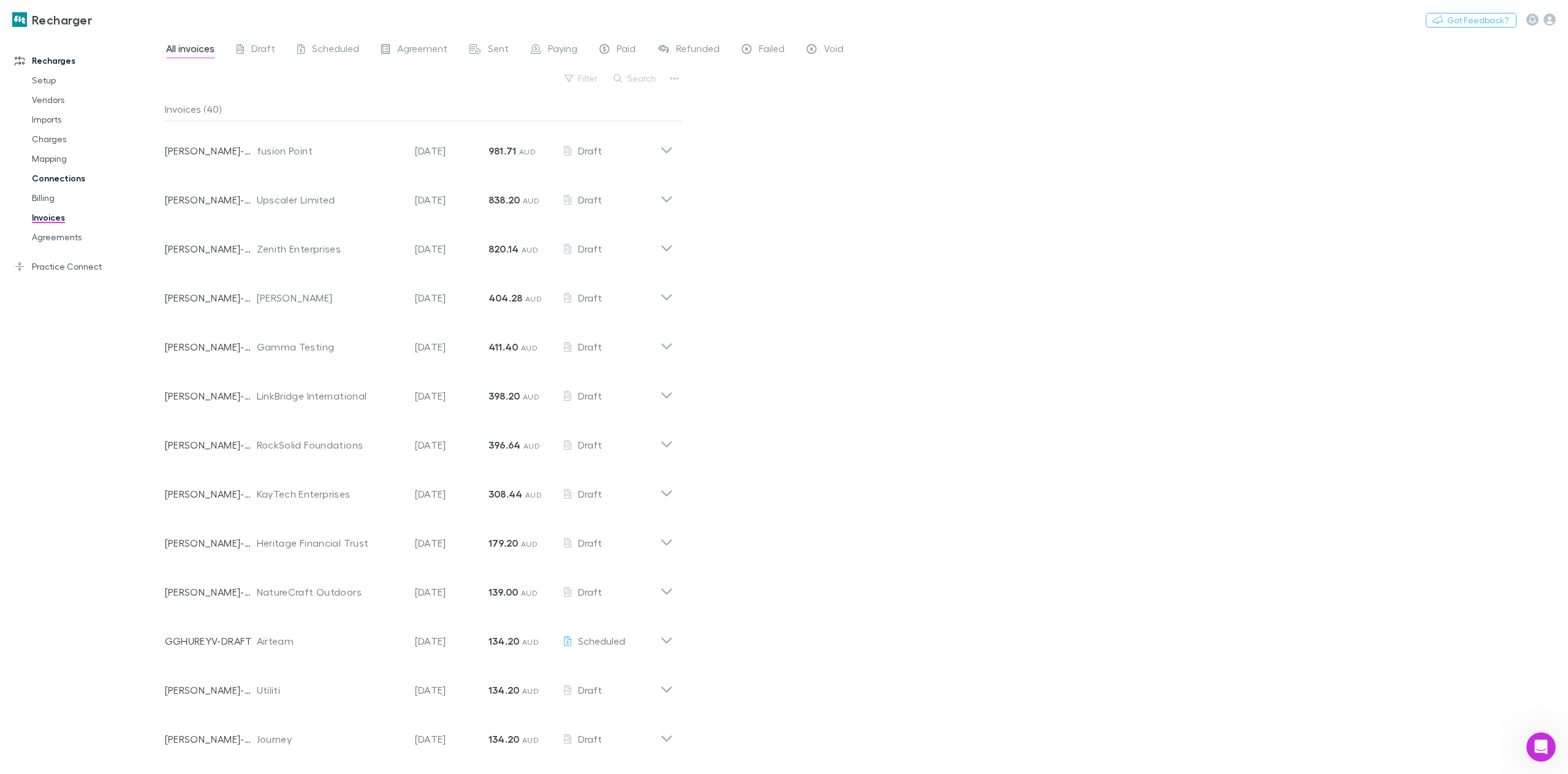
click at [53, 179] on link "Connections" at bounding box center [96, 179] width 152 height 20
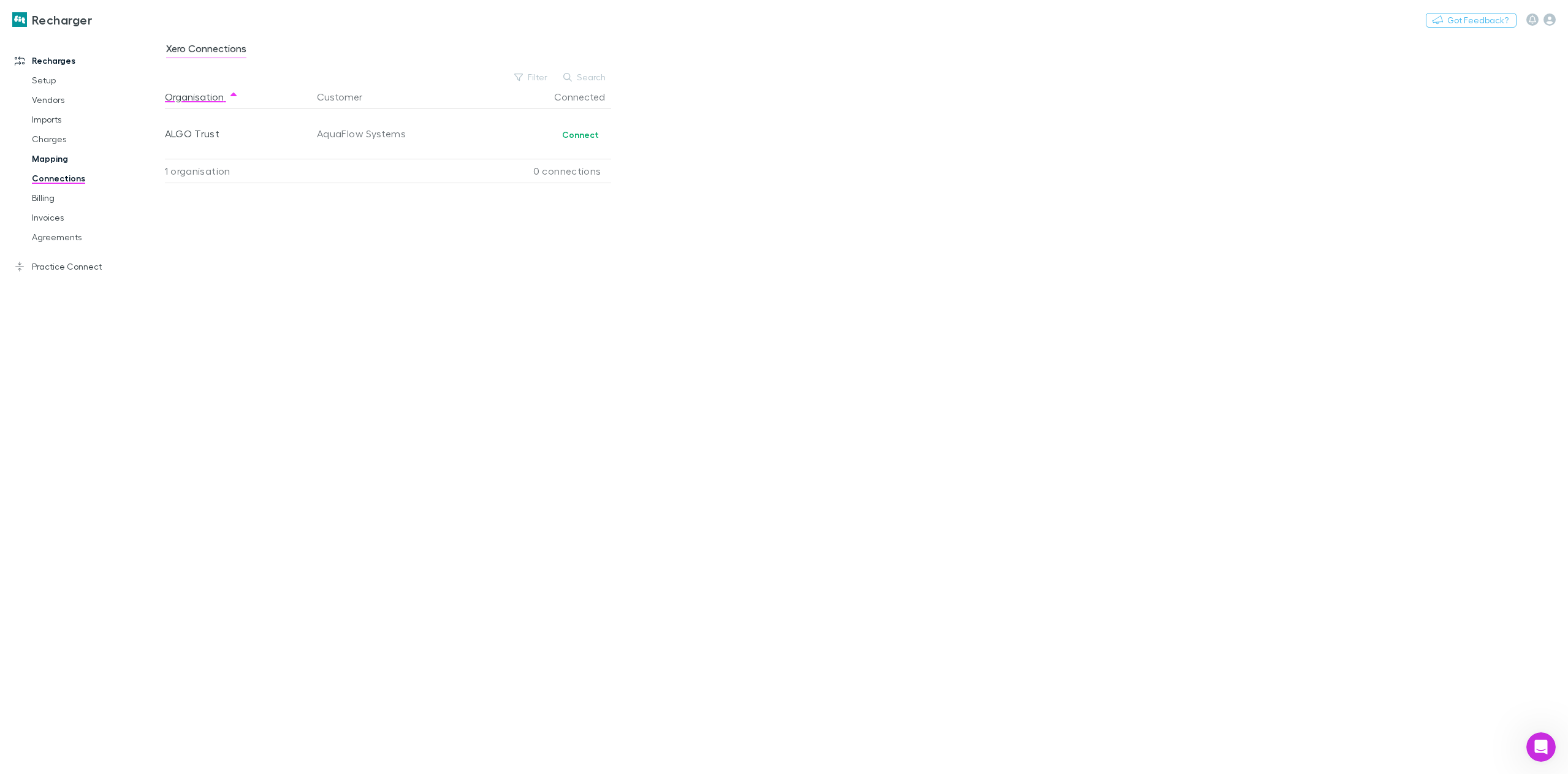
click at [54, 153] on link "Mapping" at bounding box center [96, 159] width 152 height 20
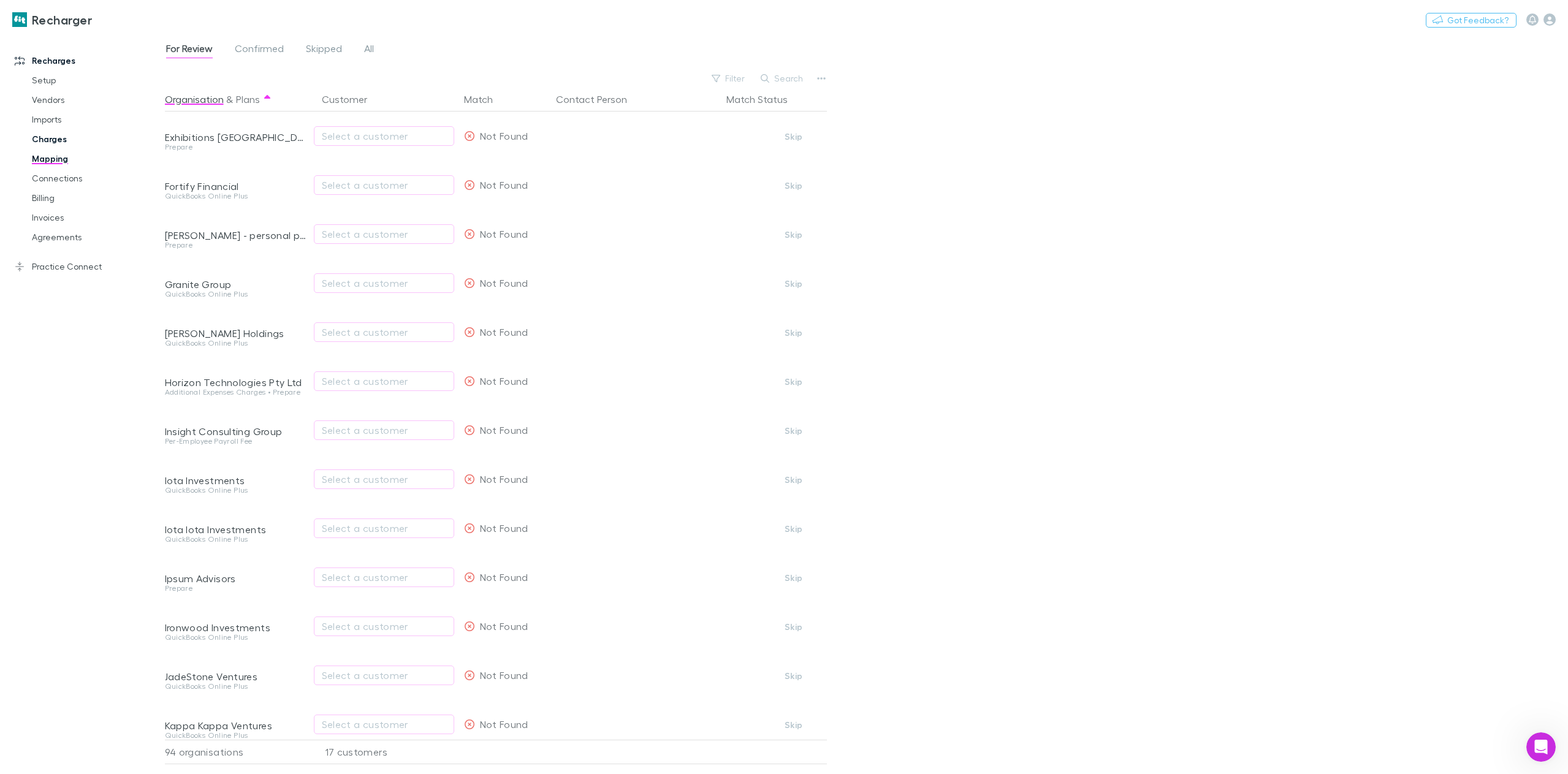
click at [52, 132] on link "Charges" at bounding box center [96, 139] width 152 height 20
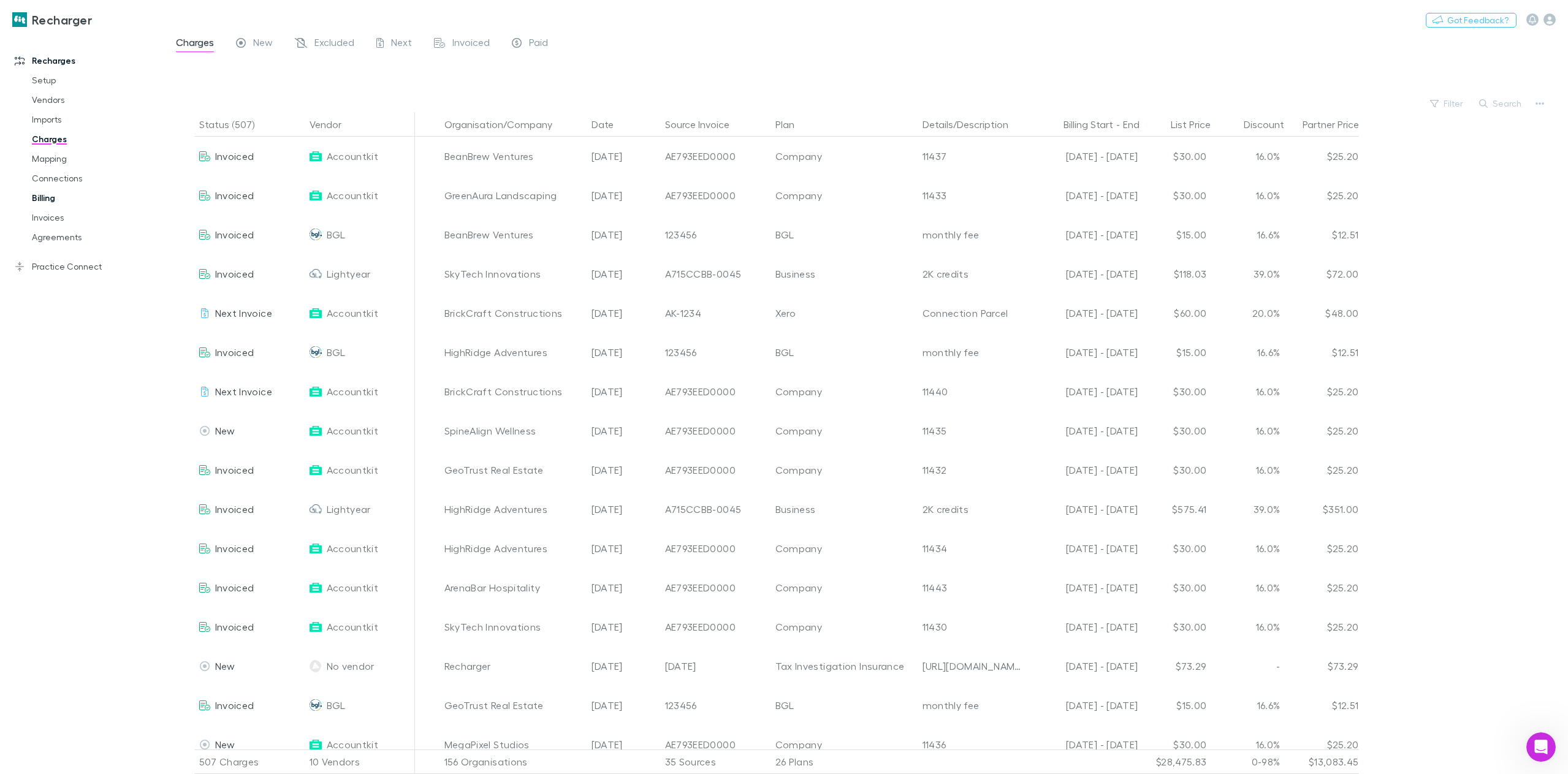
click at [52, 200] on link "Billing" at bounding box center [96, 198] width 152 height 20
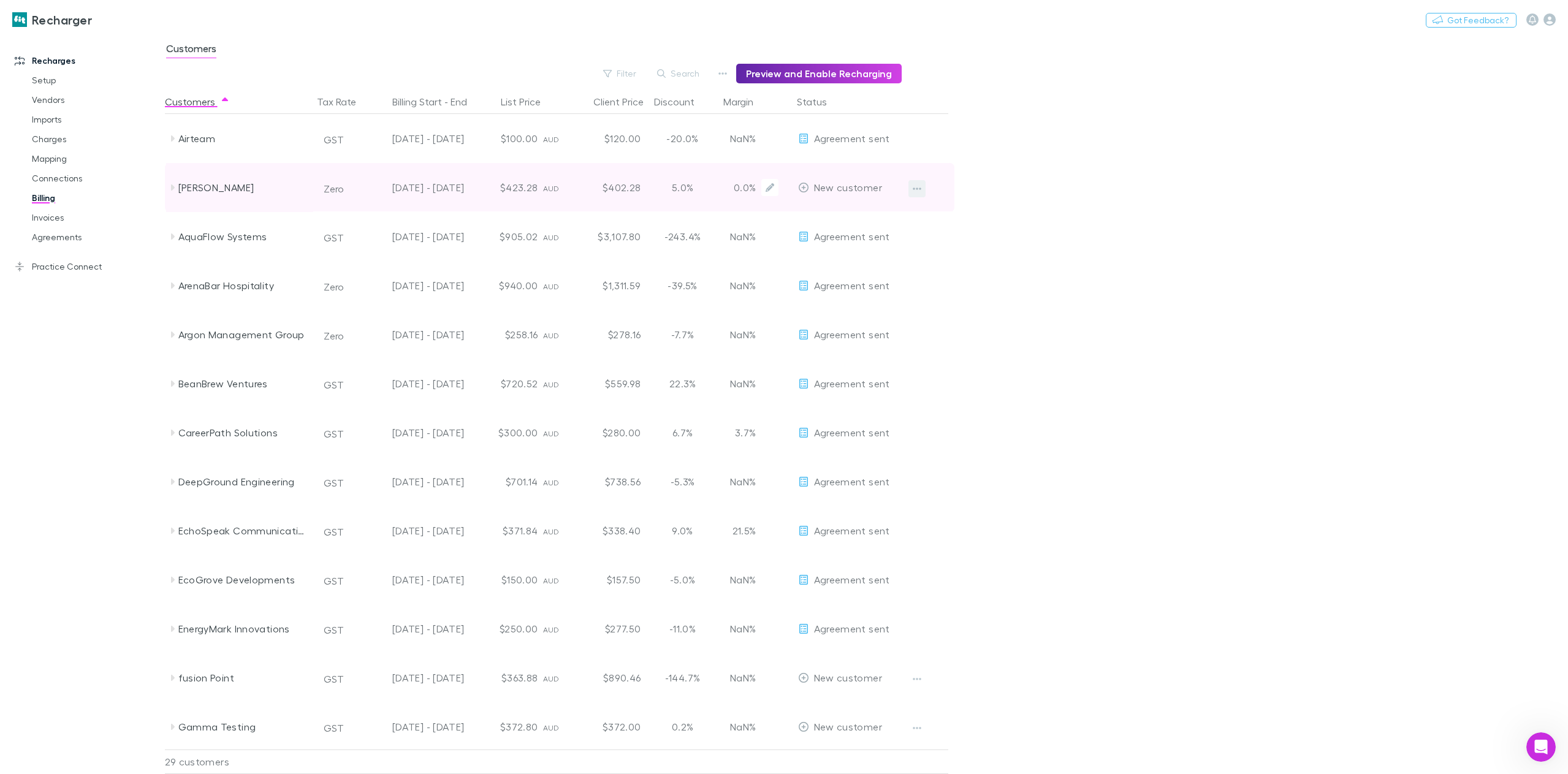
click at [916, 189] on icon "button" at bounding box center [917, 189] width 9 height 3
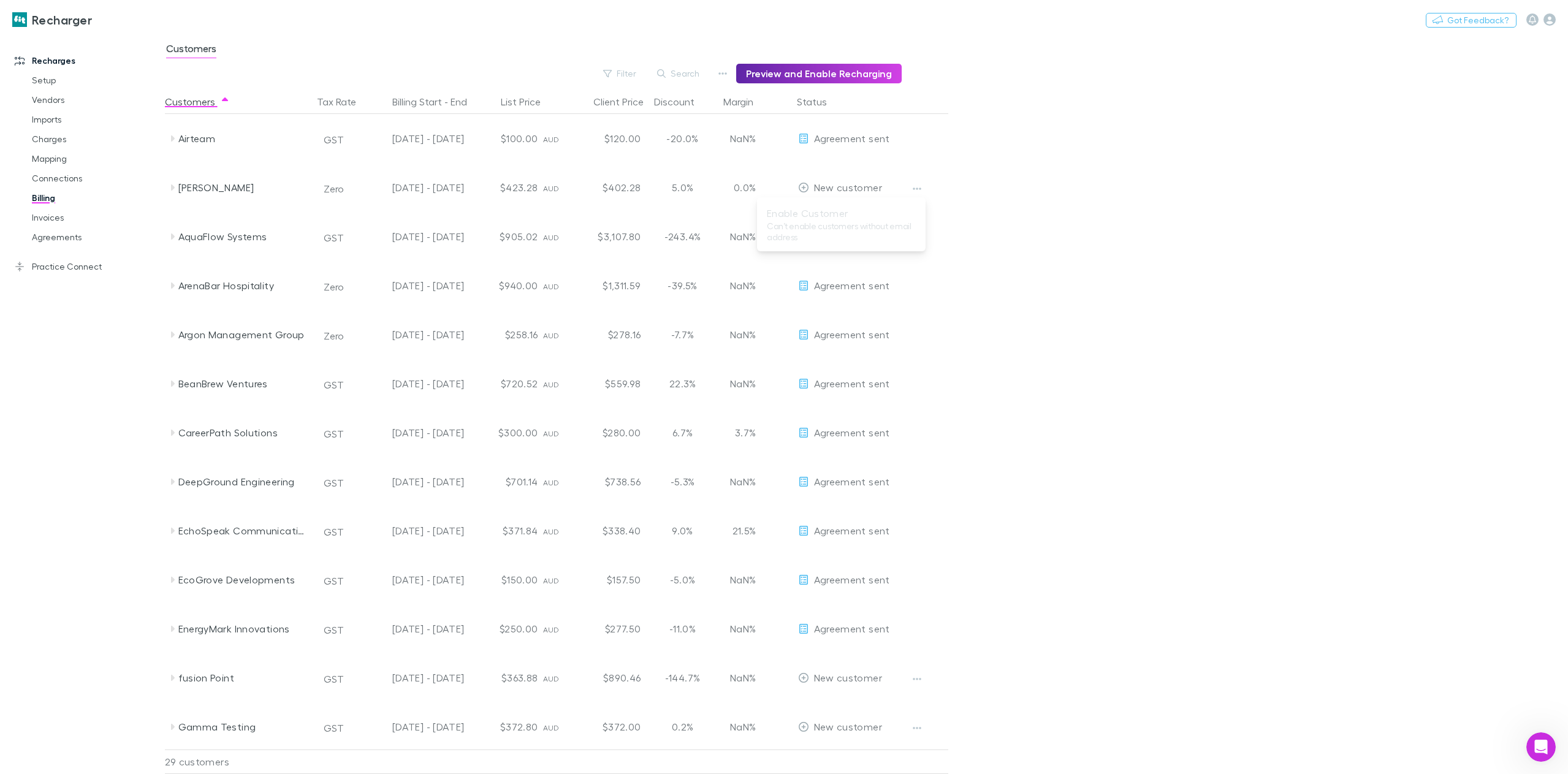
click at [1066, 207] on div at bounding box center [784, 387] width 1568 height 774
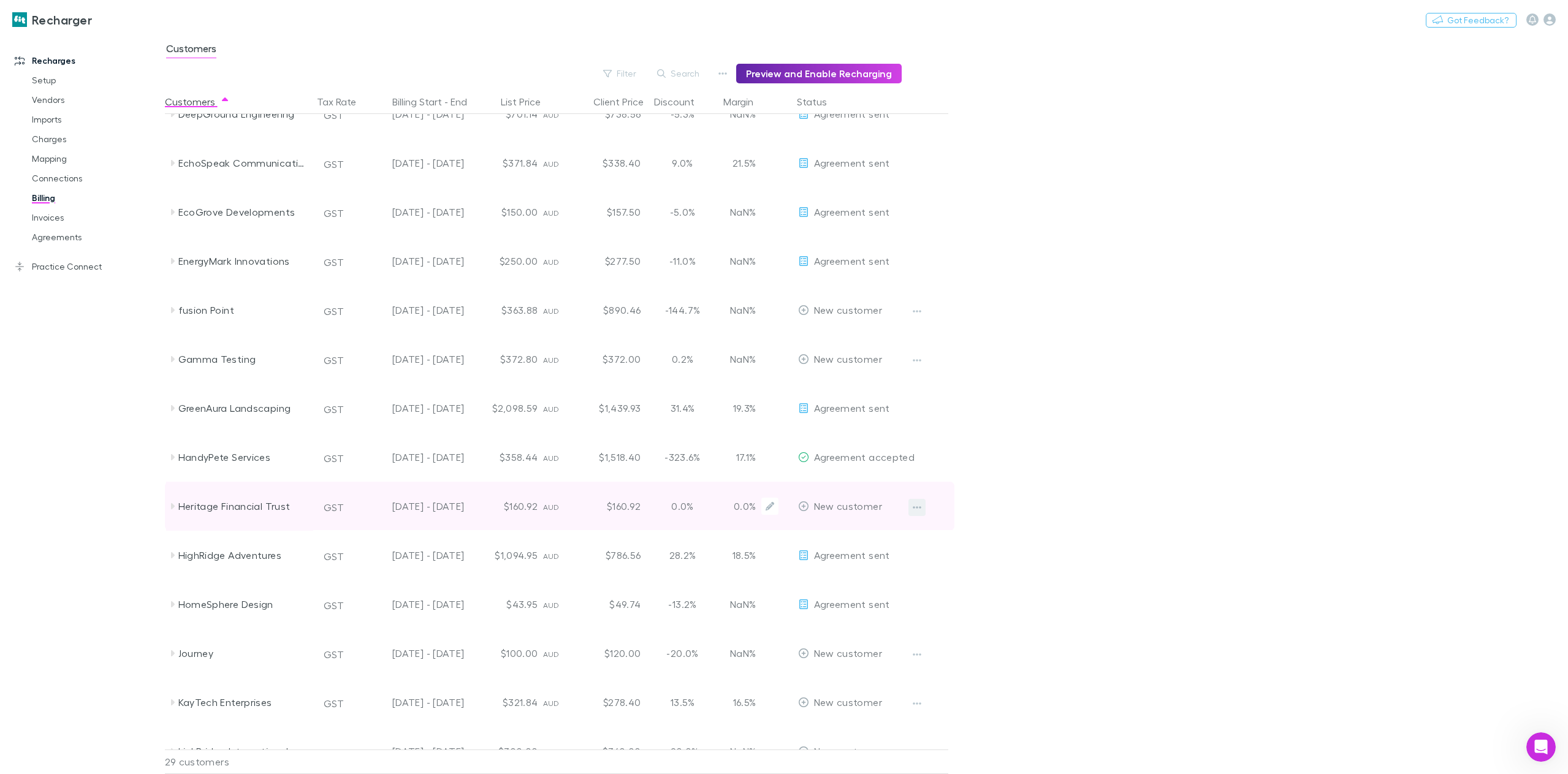
click at [916, 504] on icon "button" at bounding box center [917, 508] width 9 height 10
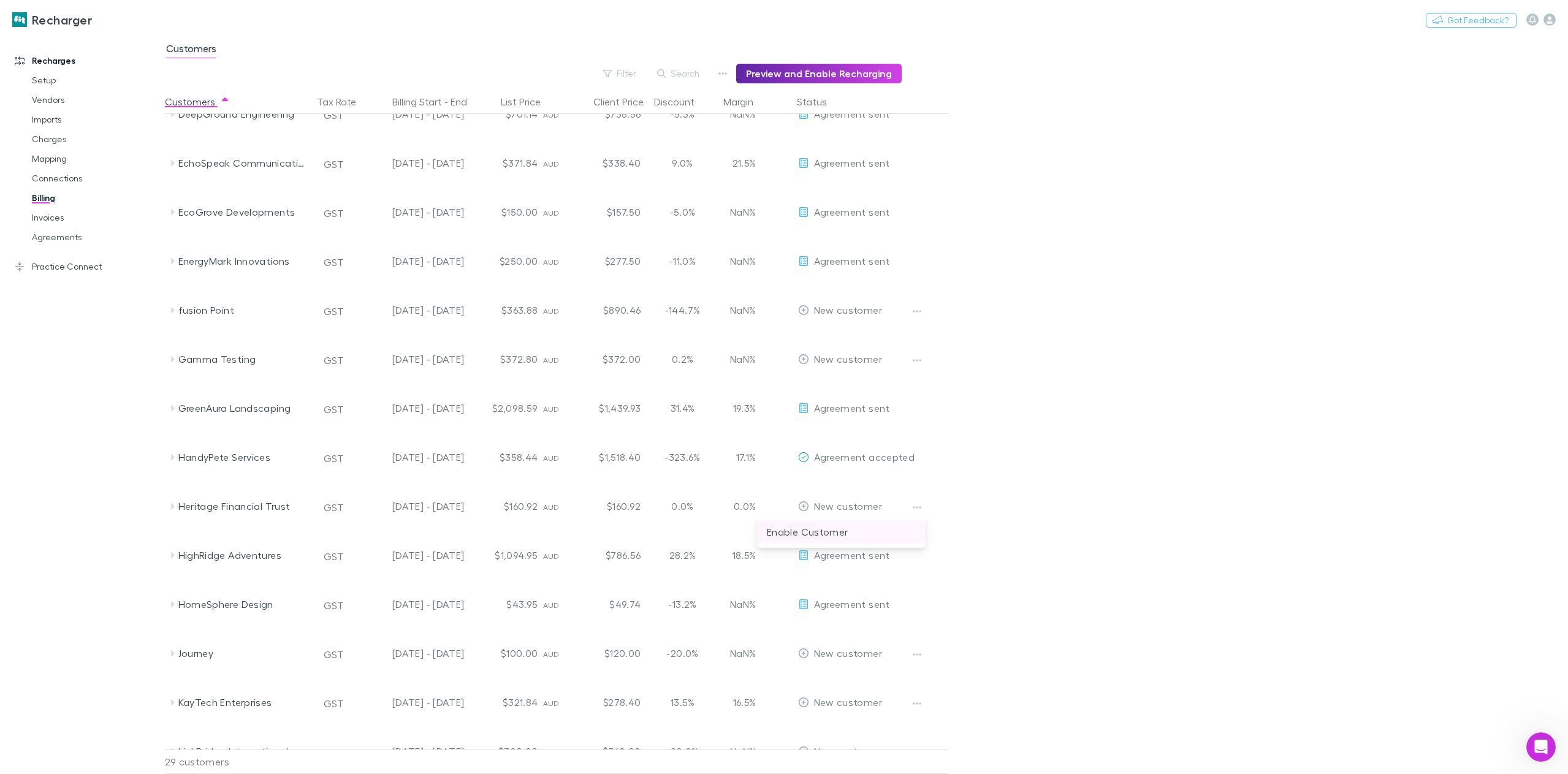
click at [867, 535] on p "Enable Customer" at bounding box center [840, 532] width 149 height 14
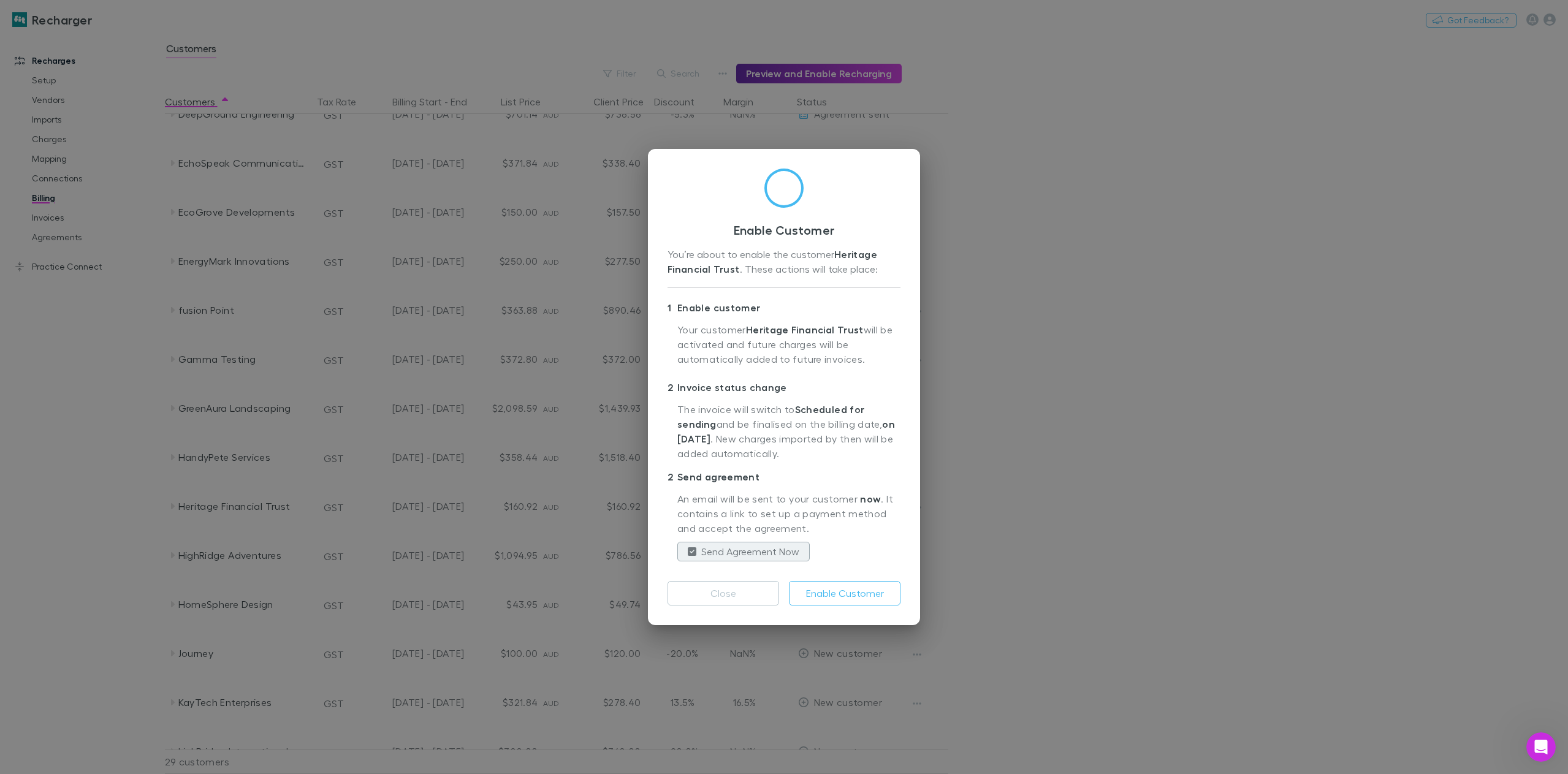
click at [1130, 219] on div "Enable Customer You’re about to enable the customer Heritage Financial Trust . …" at bounding box center [784, 387] width 1568 height 774
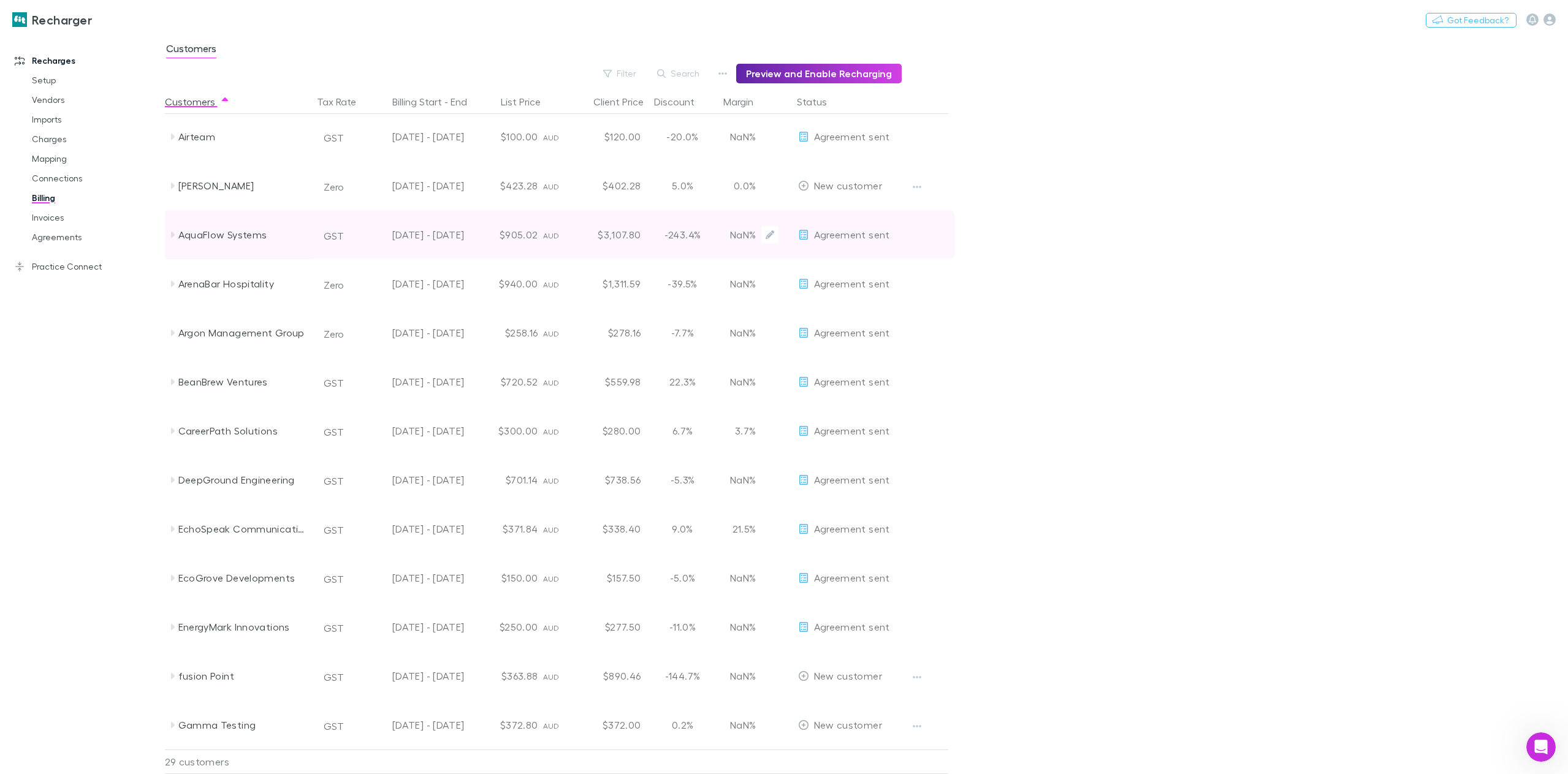
scroll to position [0, 0]
